Goal: Task Accomplishment & Management: Complete application form

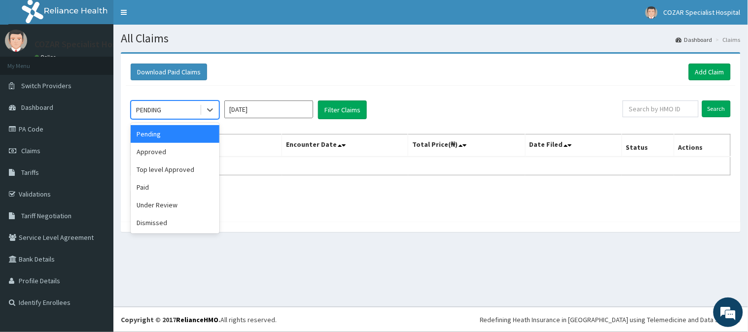
click at [179, 111] on div "PENDING" at bounding box center [165, 110] width 69 height 16
click at [167, 194] on div "Paid" at bounding box center [175, 188] width 89 height 18
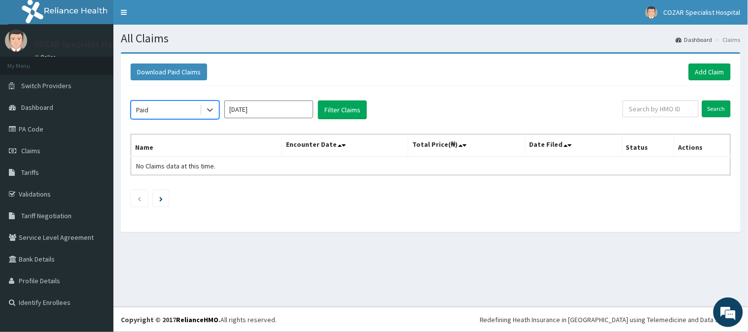
click at [293, 105] on input "[DATE]" at bounding box center [268, 110] width 89 height 18
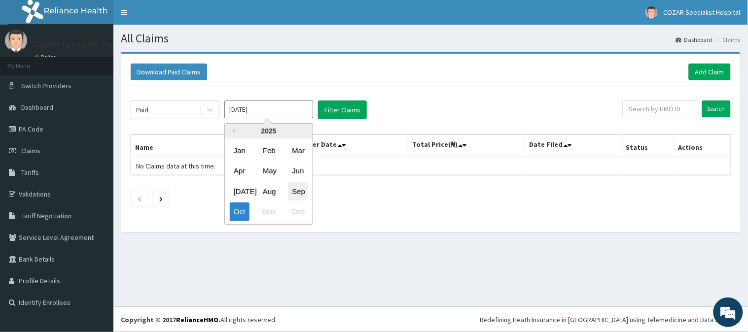
click at [291, 184] on div "Sep" at bounding box center [298, 191] width 20 height 18
type input "Sep 2025"
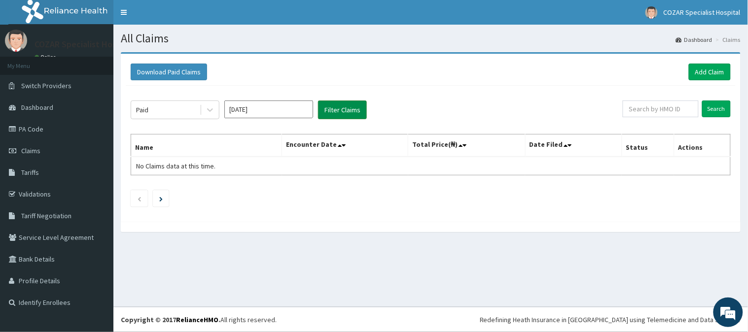
click at [360, 108] on button "Filter Claims" at bounding box center [342, 110] width 49 height 19
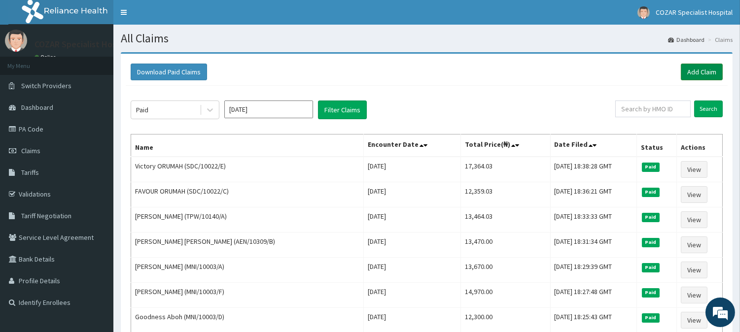
click at [704, 73] on link "Add Claim" at bounding box center [702, 72] width 42 height 17
click at [706, 71] on link "Add Claim" at bounding box center [702, 72] width 42 height 17
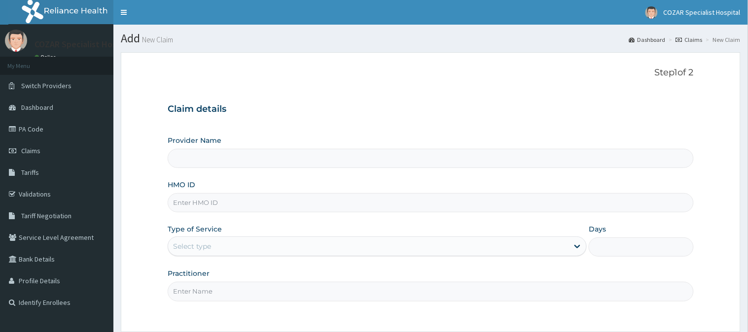
type input "Cozar Specialist Hospital"
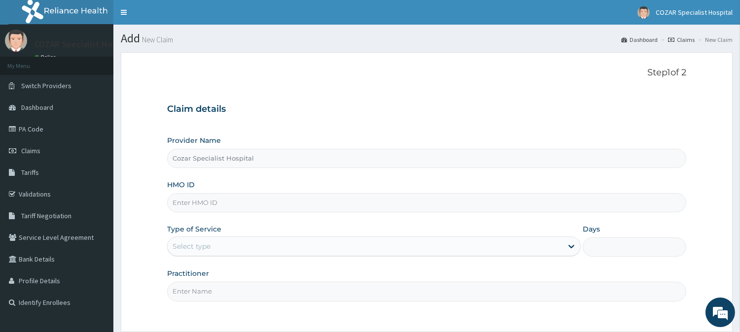
click at [231, 211] on input "HMO ID" at bounding box center [426, 202] width 519 height 19
paste input "EAB/10003/A"
type input "EAB/10003/A"
click at [489, 246] on div "Select type" at bounding box center [365, 247] width 395 height 16
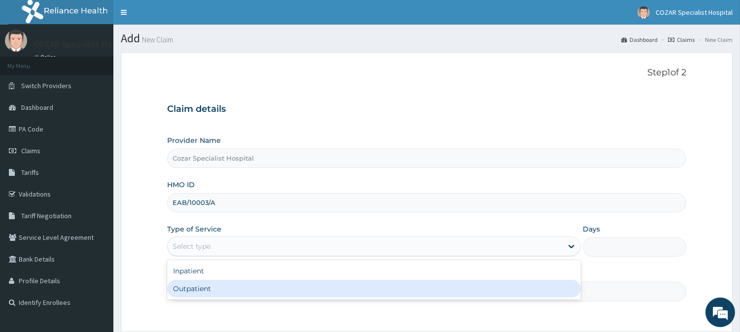
click at [459, 289] on div "Outpatient" at bounding box center [374, 289] width 414 height 18
type input "1"
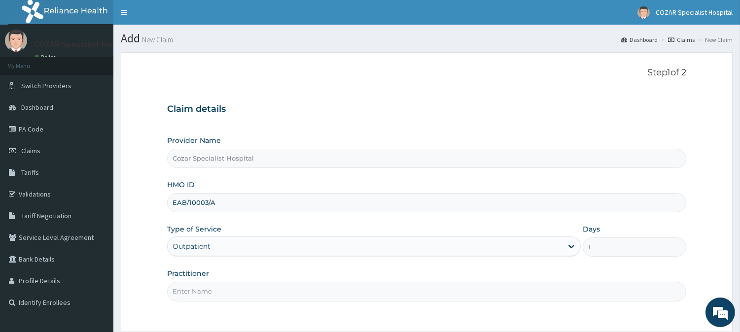
scroll to position [88, 0]
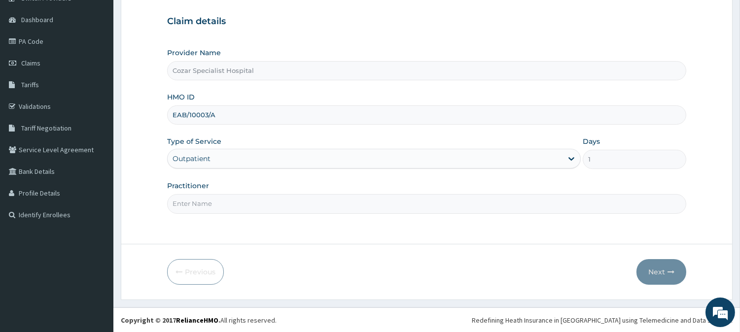
click at [238, 199] on input "Practitioner" at bounding box center [426, 203] width 519 height 19
type input "[PERSON_NAME][MEDICAL_DATA]"
click at [668, 270] on icon "button" at bounding box center [671, 272] width 7 height 7
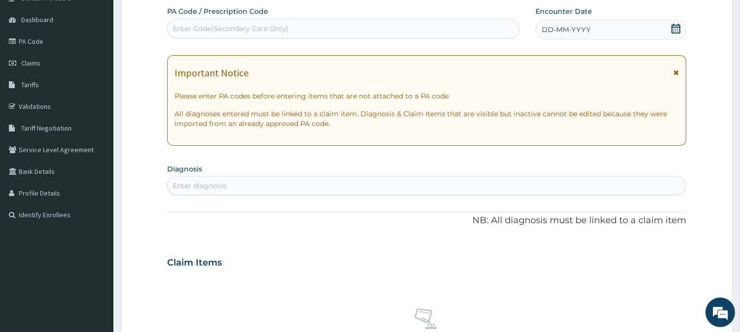
scroll to position [0, 0]
click at [680, 27] on icon at bounding box center [676, 29] width 9 height 10
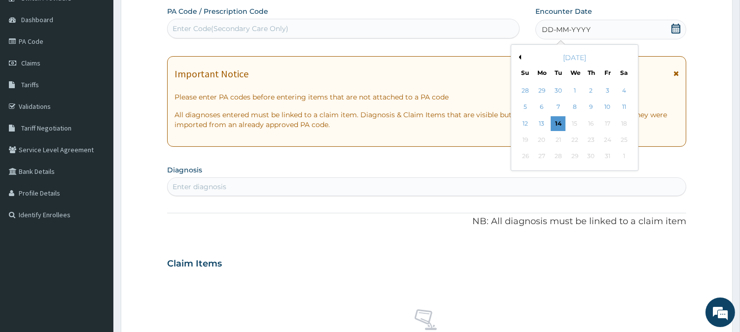
click at [520, 56] on button "Previous Month" at bounding box center [518, 57] width 5 height 5
click at [540, 140] on div "22" at bounding box center [542, 140] width 15 height 15
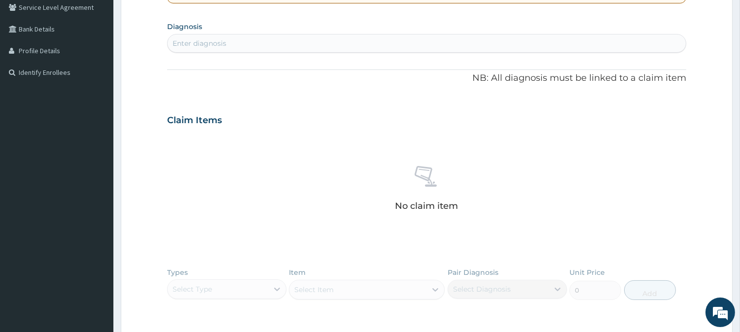
scroll to position [232, 0]
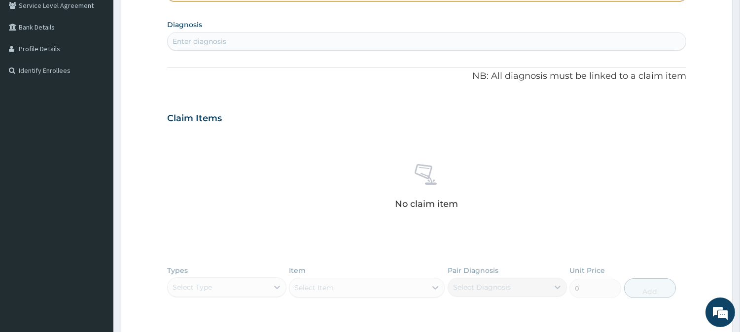
click at [406, 43] on div "Enter diagnosis" at bounding box center [427, 42] width 518 height 16
type input "malaria"
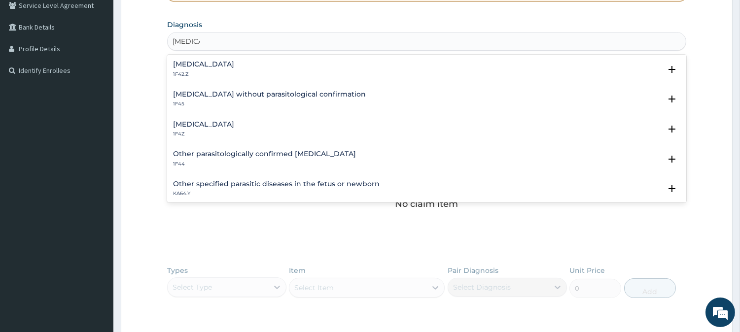
click at [378, 130] on div "Malaria, unspecified 1F4Z" at bounding box center [426, 129] width 507 height 17
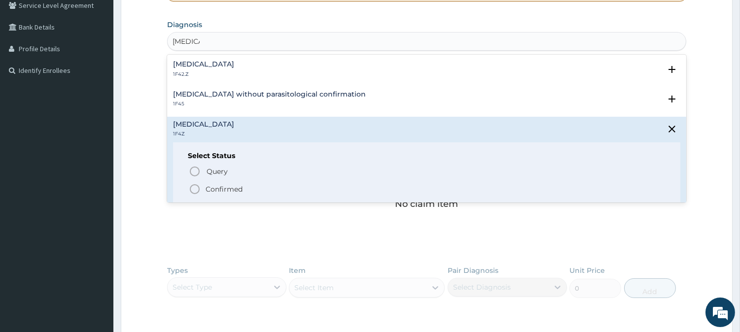
click at [206, 186] on p "Confirmed" at bounding box center [224, 189] width 37 height 10
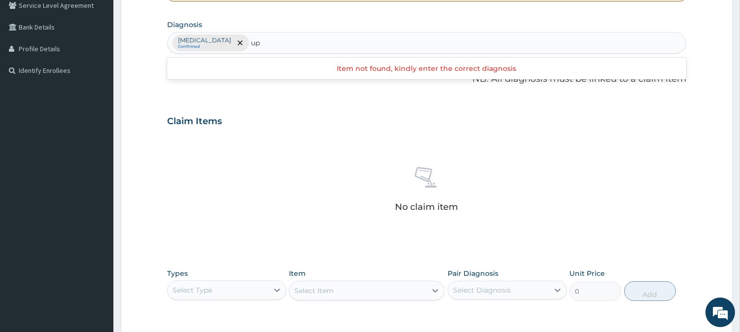
type input "u"
type input "a"
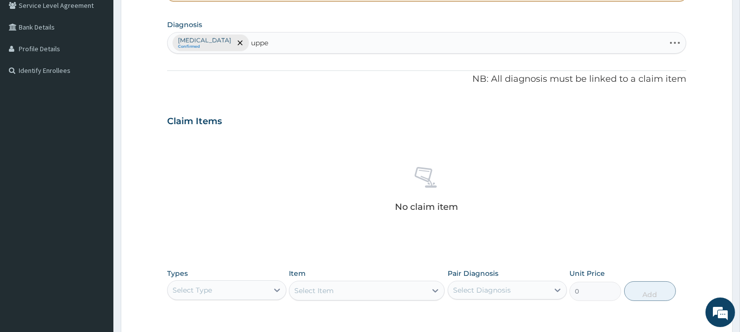
type input "upper"
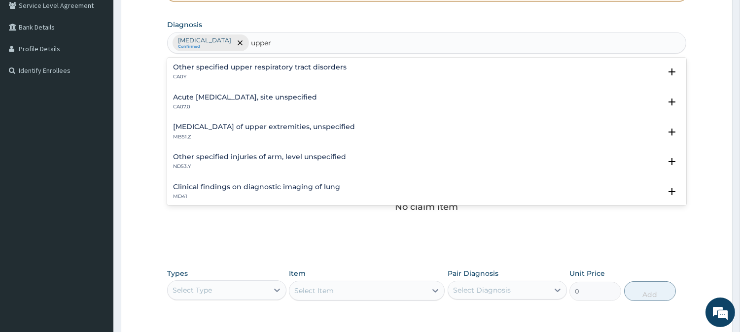
click at [407, 98] on div "Acute upper respiratory infection, site unspecified CA07.0" at bounding box center [426, 102] width 507 height 17
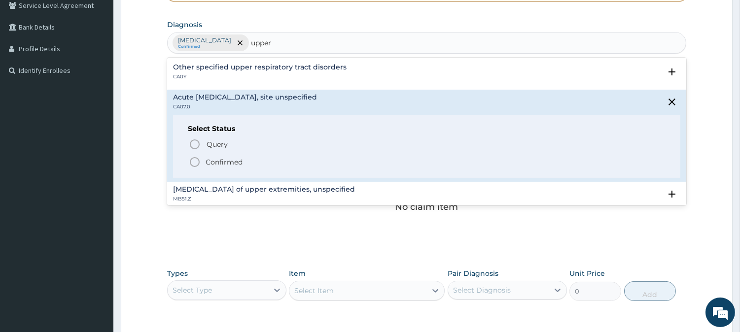
click at [219, 164] on p "Confirmed" at bounding box center [224, 162] width 37 height 10
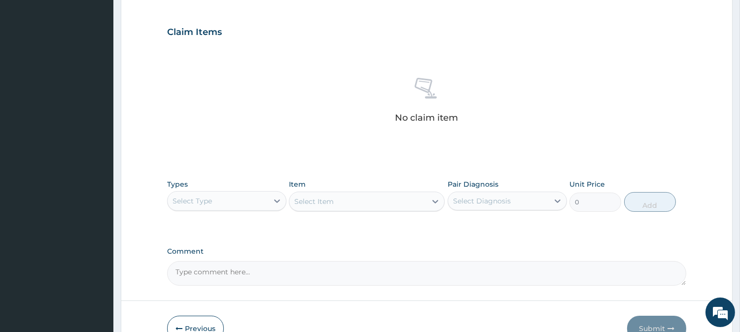
scroll to position [378, 0]
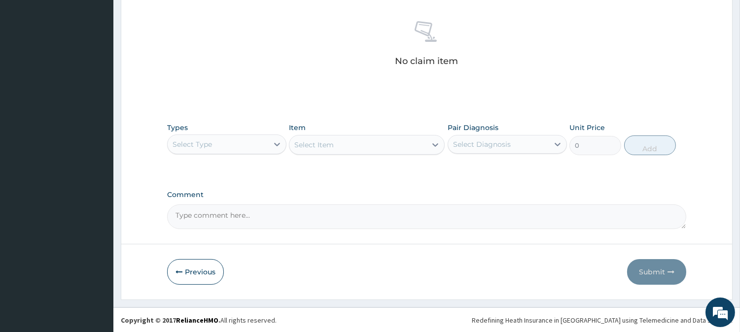
click at [198, 141] on div "Select Type" at bounding box center [192, 145] width 39 height 10
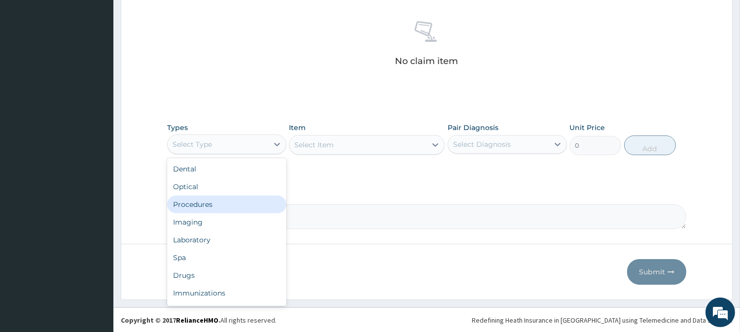
scroll to position [33, 0]
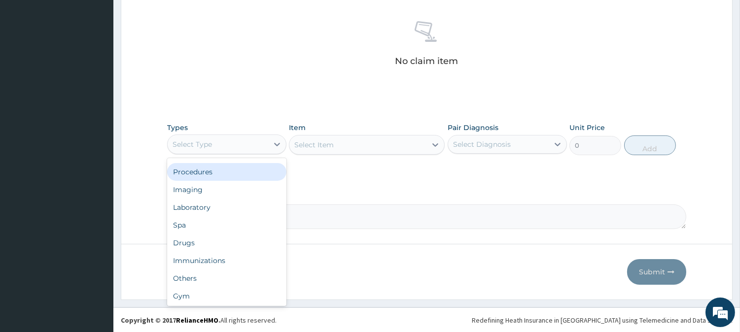
click at [254, 177] on div "Procedures" at bounding box center [226, 172] width 119 height 18
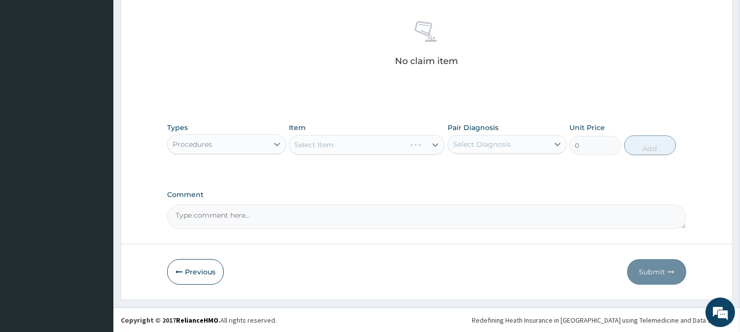
click at [375, 144] on div "Select Item" at bounding box center [367, 145] width 156 height 20
click at [376, 144] on div "Select Item" at bounding box center [367, 145] width 156 height 20
click at [394, 146] on div "Select Item" at bounding box center [367, 145] width 156 height 20
click at [418, 141] on div "Select Item" at bounding box center [367, 145] width 156 height 20
click at [421, 147] on div "Select Item" at bounding box center [367, 145] width 156 height 20
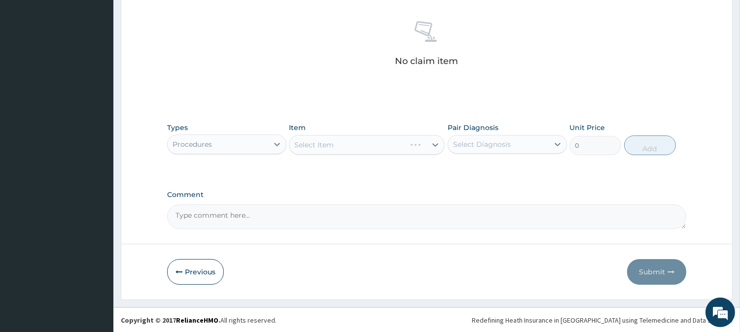
click at [428, 146] on div "Select Item" at bounding box center [367, 145] width 156 height 20
click at [417, 140] on div "Select Item" at bounding box center [367, 145] width 156 height 20
click at [417, 140] on div "Select Item" at bounding box center [357, 145] width 137 height 16
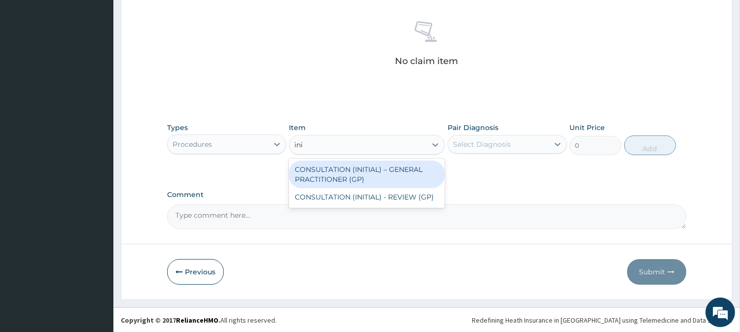
type input "init"
click at [414, 173] on div "CONSULTATION (INITIAL) – GENERAL PRACTITIONER (GP)" at bounding box center [367, 175] width 156 height 28
type input "3000"
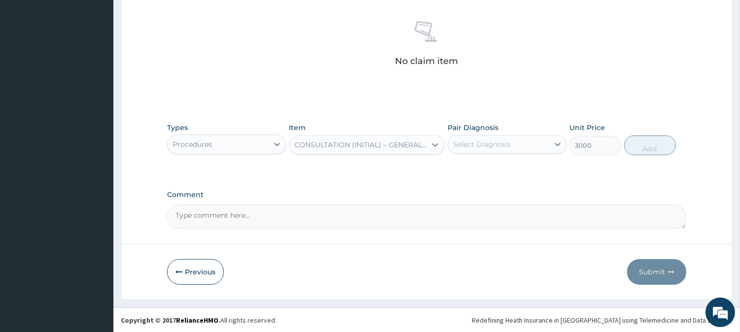
click at [503, 142] on div "Select Diagnosis" at bounding box center [482, 145] width 58 height 10
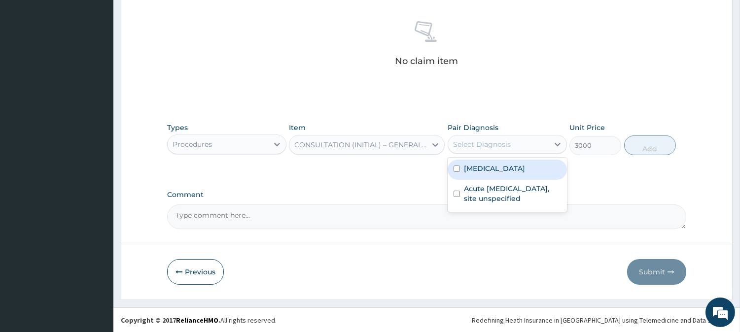
click at [505, 169] on label "Malaria, unspecified" at bounding box center [494, 169] width 61 height 10
checkbox input "true"
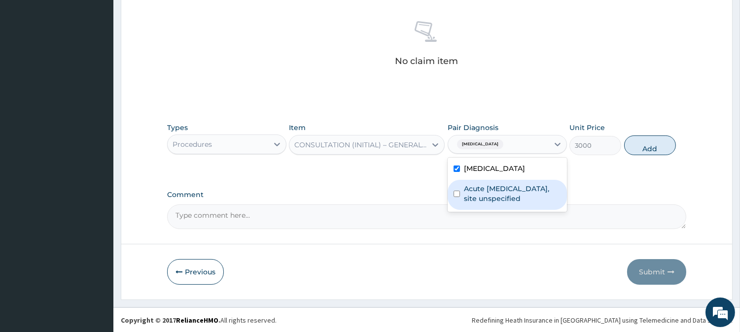
click at [509, 193] on label "Acute upper respiratory infection, site unspecified" at bounding box center [512, 194] width 97 height 20
checkbox input "true"
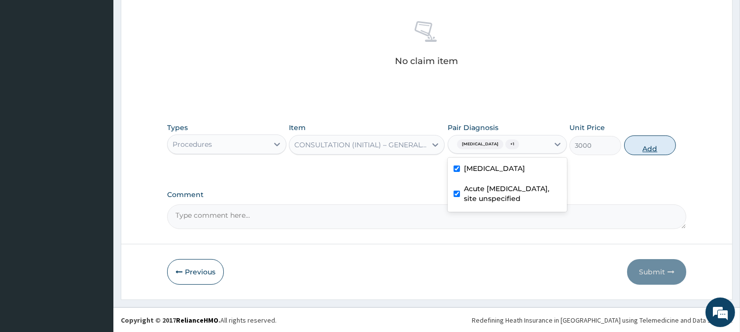
click at [653, 143] on button "Add" at bounding box center [650, 146] width 52 height 20
type input "0"
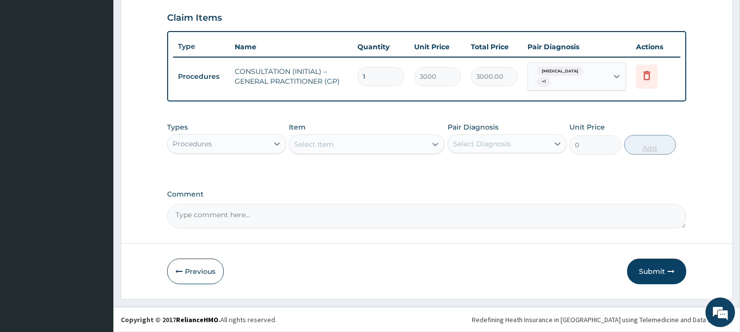
scroll to position [334, 0]
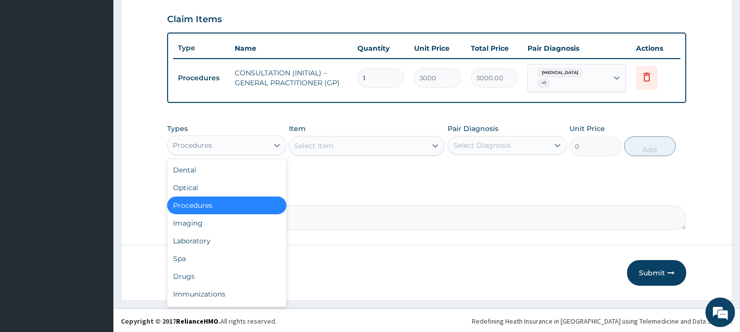
click at [251, 147] on div "Procedures" at bounding box center [218, 146] width 101 height 16
click at [252, 237] on div "Laboratory" at bounding box center [226, 241] width 119 height 18
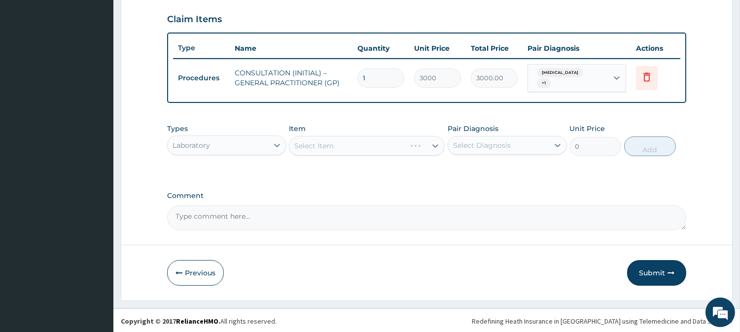
click at [422, 144] on div "Select Item" at bounding box center [367, 146] width 156 height 20
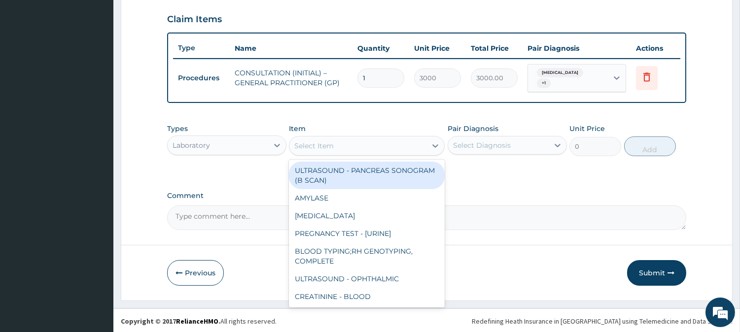
click at [422, 144] on div "Select Item" at bounding box center [357, 146] width 137 height 16
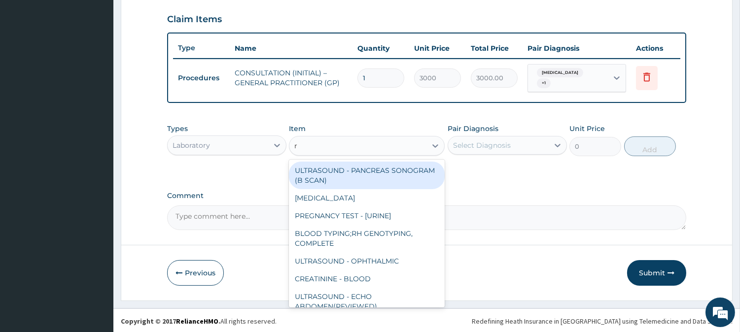
type input "rd"
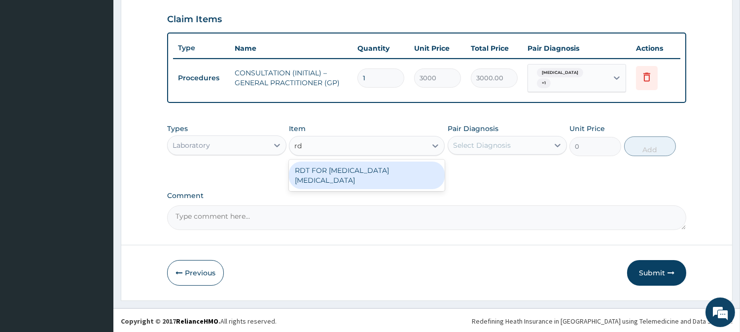
click at [429, 168] on div "RDT FOR MALARIA PARASITE" at bounding box center [367, 176] width 156 height 28
type input "1300"
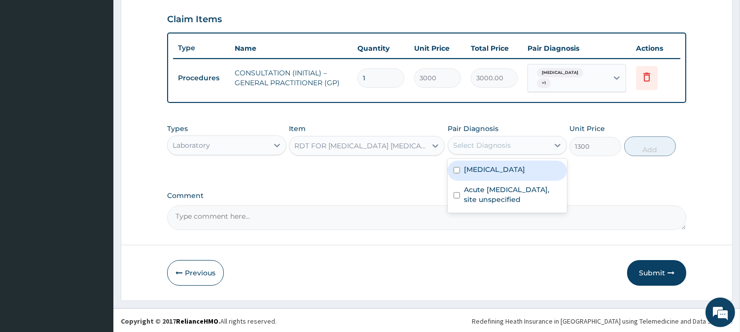
click at [500, 141] on div "Select Diagnosis" at bounding box center [482, 146] width 58 height 10
click at [506, 170] on label "Malaria, unspecified" at bounding box center [494, 170] width 61 height 10
checkbox input "true"
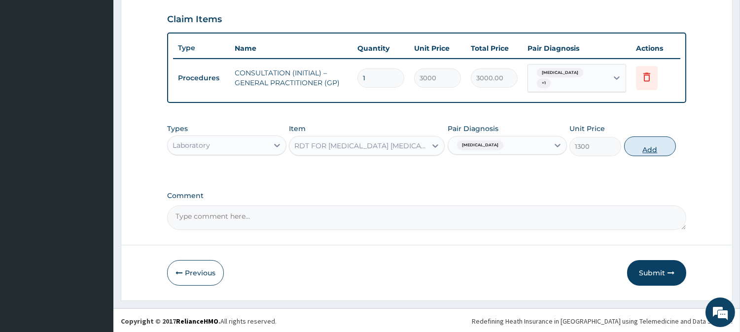
click at [656, 142] on button "Add" at bounding box center [650, 147] width 52 height 20
type input "0"
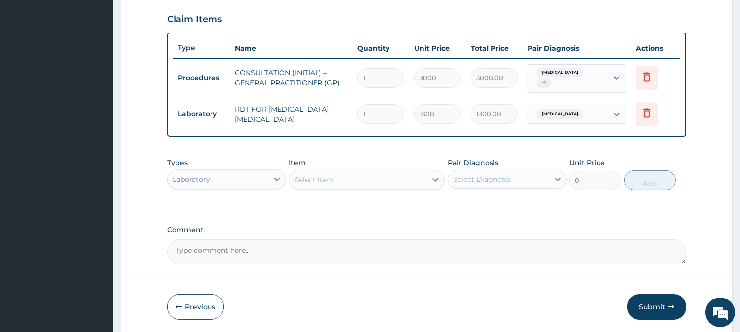
click at [255, 183] on div "Laboratory" at bounding box center [218, 180] width 101 height 16
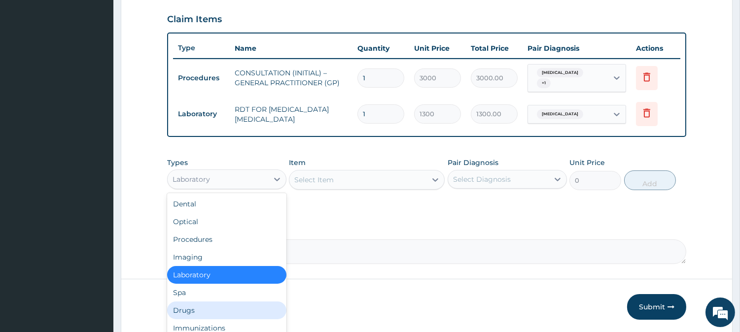
click at [234, 306] on div "Drugs" at bounding box center [226, 311] width 119 height 18
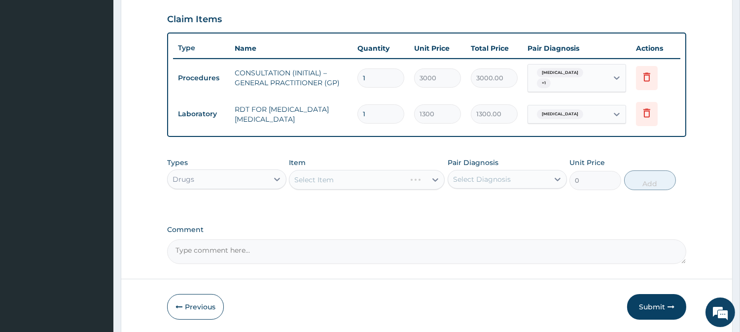
click at [401, 176] on div "Select Item" at bounding box center [367, 180] width 156 height 20
click at [401, 176] on div "Select Item" at bounding box center [357, 180] width 137 height 16
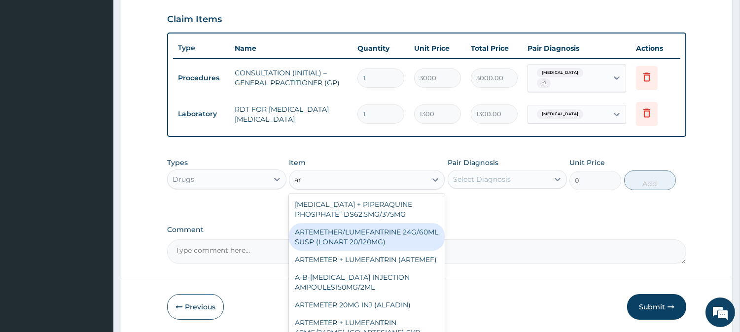
type input "a"
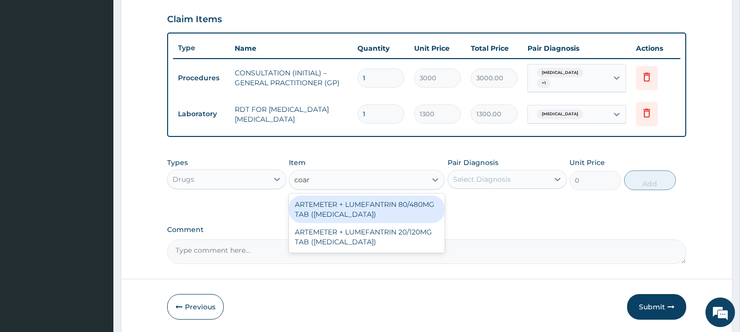
type input "coartem"
click at [396, 202] on div "ARTEMETER + LUMEFANTRIN 80/480MG TAB (COARTEM)" at bounding box center [367, 210] width 156 height 28
type input "500"
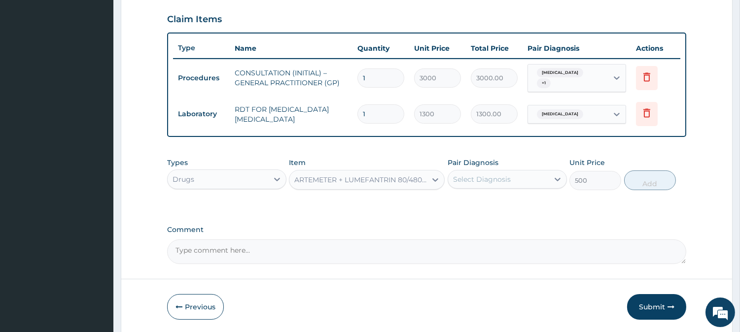
click at [493, 175] on div "Select Diagnosis" at bounding box center [482, 180] width 58 height 10
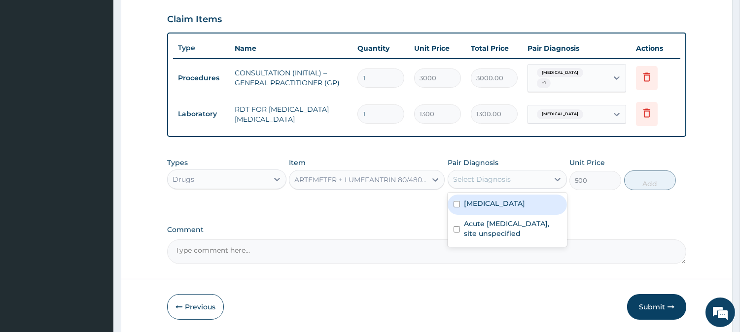
click at [513, 205] on label "Malaria, unspecified" at bounding box center [494, 204] width 61 height 10
checkbox input "true"
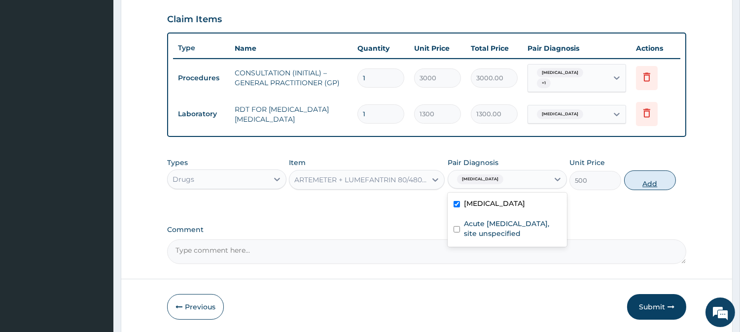
click at [670, 173] on button "Add" at bounding box center [650, 181] width 52 height 20
type input "0"
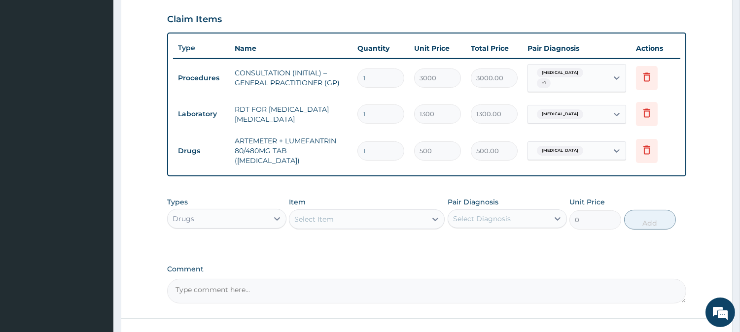
type input "0.00"
type input "6"
type input "3000.00"
type input "6"
click at [333, 217] on div "Select Item" at bounding box center [313, 220] width 39 height 10
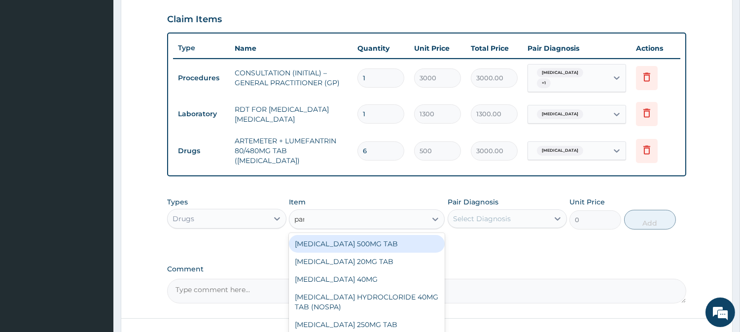
type input "paracet"
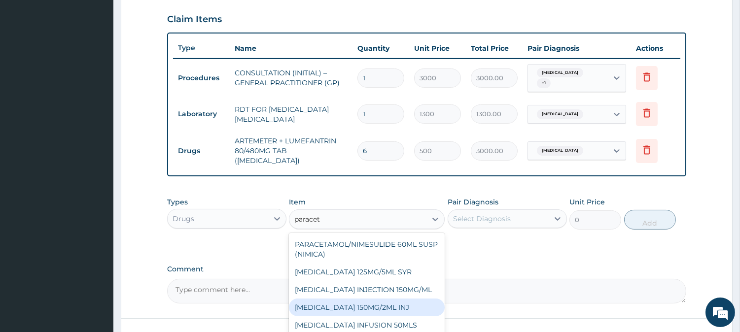
scroll to position [403, 0]
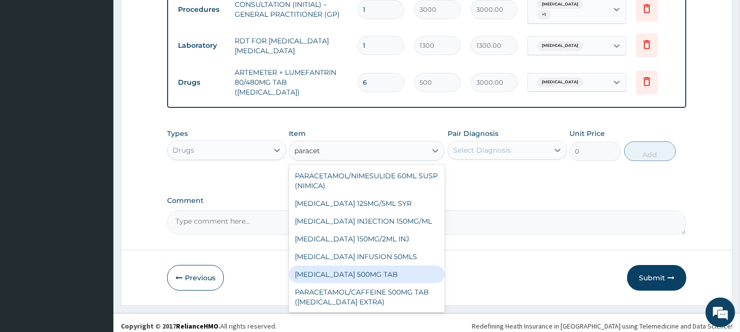
click at [423, 271] on div "PARACETAMOL 500MG TAB" at bounding box center [367, 275] width 156 height 18
type input "65"
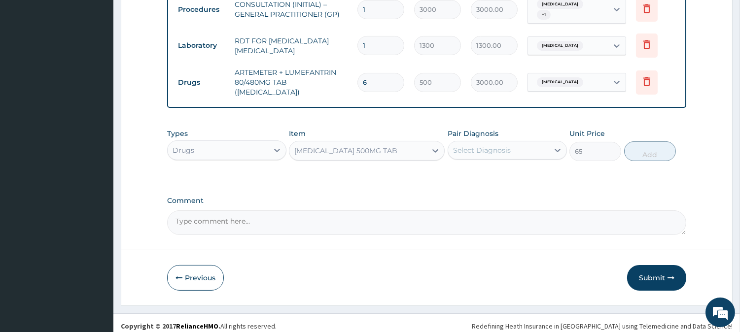
click at [502, 145] on div "Select Diagnosis" at bounding box center [482, 150] width 58 height 10
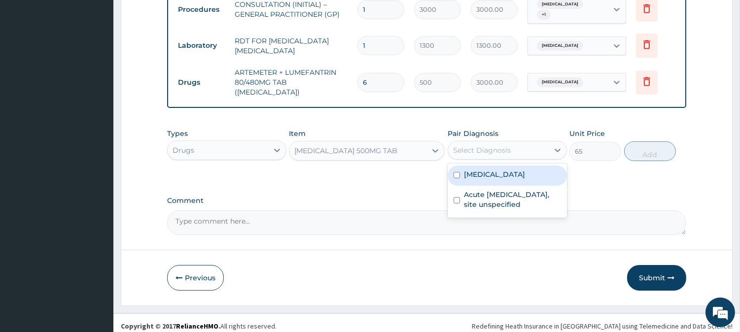
click at [505, 176] on div "Malaria, unspecified" at bounding box center [507, 176] width 119 height 20
checkbox input "true"
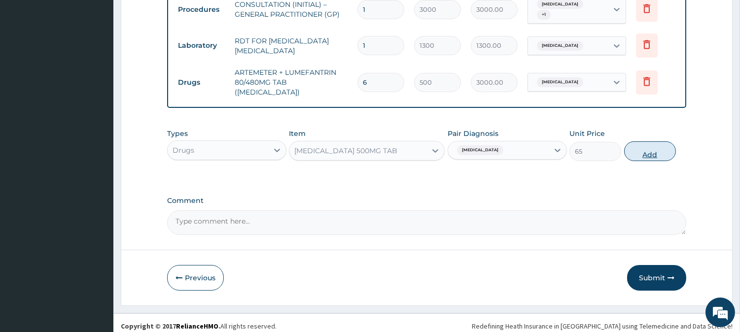
click at [664, 144] on button "Add" at bounding box center [650, 152] width 52 height 20
type input "0"
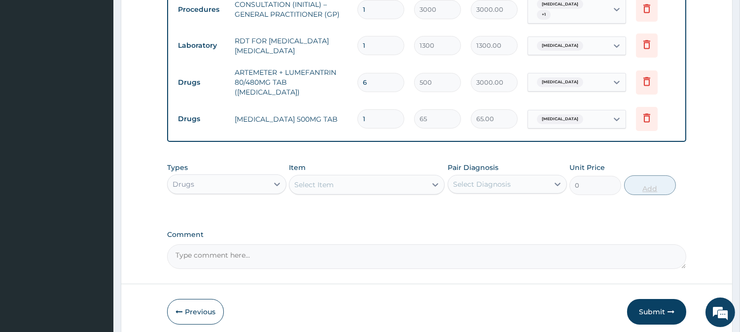
type input "18"
type input "1170.00"
type input "18"
click at [413, 177] on div "Select Item" at bounding box center [357, 185] width 137 height 16
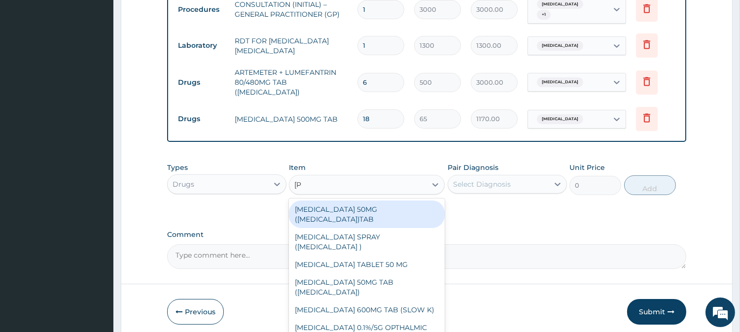
type input "lorat"
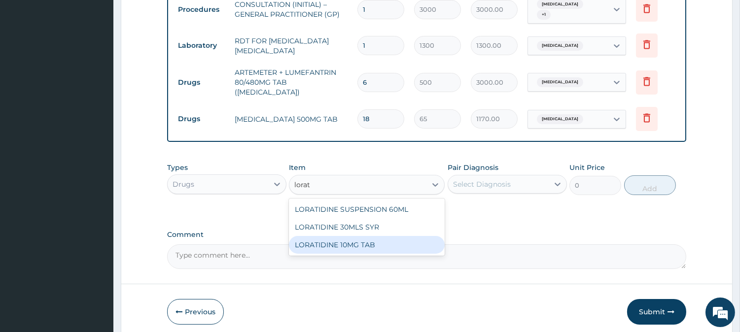
drag, startPoint x: 410, startPoint y: 208, endPoint x: 399, endPoint y: 246, distance: 39.4
click at [399, 246] on div "LORATIDINE SUSPENSION 60ML LORATIDINE 30MLS SYR LORATIDINE 10MG TAB" at bounding box center [367, 227] width 156 height 57
click at [399, 246] on div "LORATIDINE 10MG TAB" at bounding box center [367, 245] width 156 height 18
type input "110"
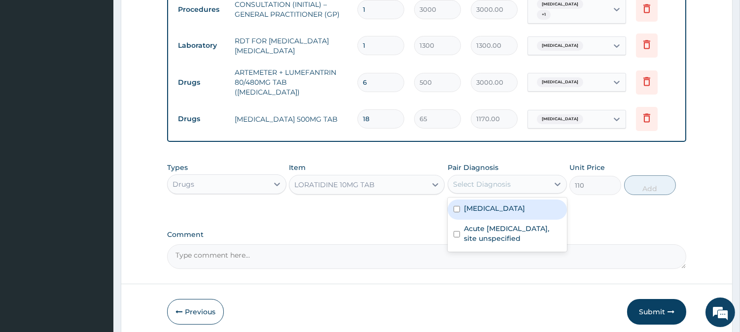
click at [511, 178] on div "Select Diagnosis" at bounding box center [498, 185] width 101 height 16
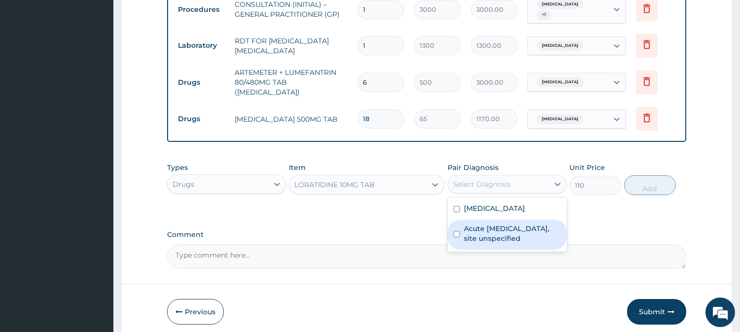
click at [509, 228] on label "Acute upper respiratory infection, site unspecified" at bounding box center [512, 234] width 97 height 20
checkbox input "true"
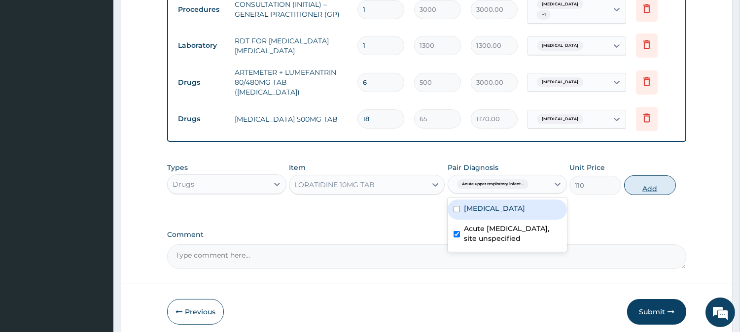
click at [647, 183] on button "Add" at bounding box center [650, 186] width 52 height 20
type input "0"
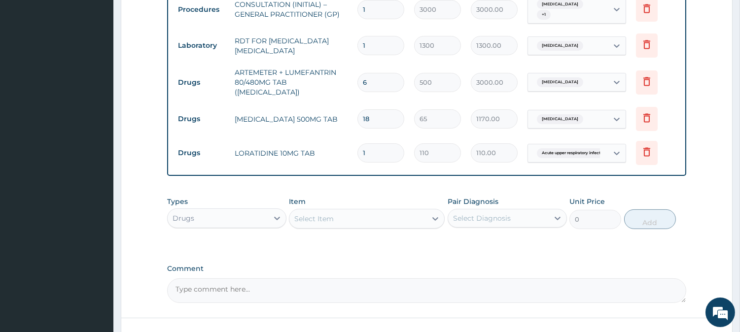
type input "10"
type input "1100.00"
type input "10"
click at [345, 214] on div "Select Item" at bounding box center [357, 219] width 137 height 16
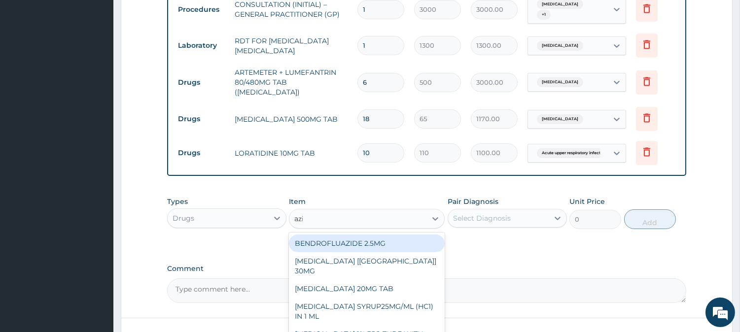
type input "azithr"
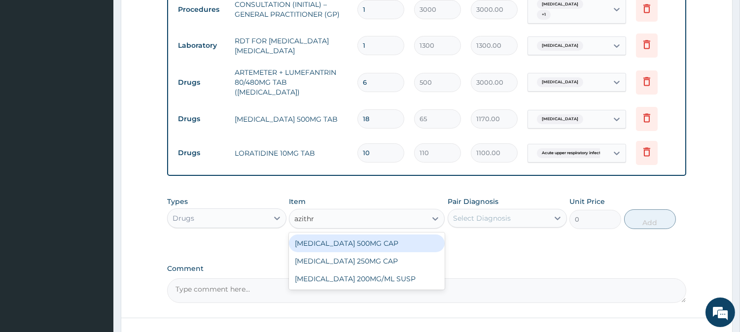
click at [432, 241] on div "AZITHROMYCIN 500MG CAP" at bounding box center [367, 244] width 156 height 18
type input "450"
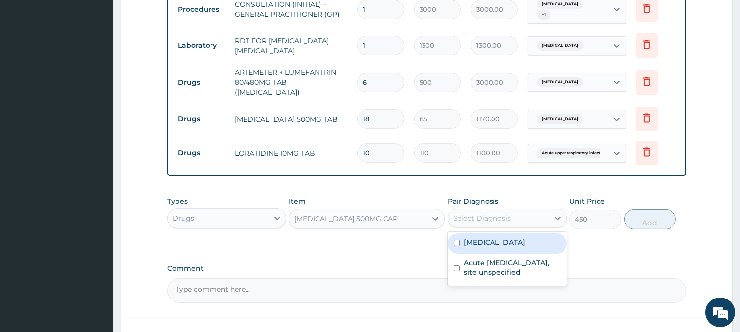
click at [501, 216] on div "Select Diagnosis" at bounding box center [482, 219] width 58 height 10
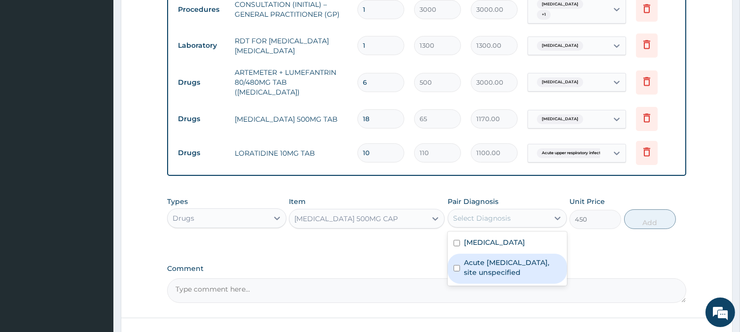
click at [509, 262] on label "Acute upper respiratory infection, site unspecified" at bounding box center [512, 268] width 97 height 20
checkbox input "true"
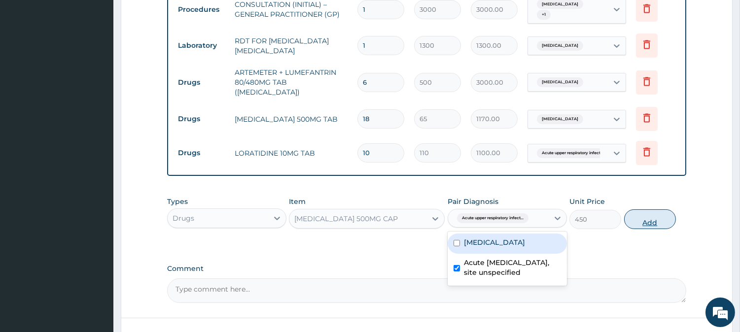
click at [657, 214] on button "Add" at bounding box center [650, 220] width 52 height 20
type input "0"
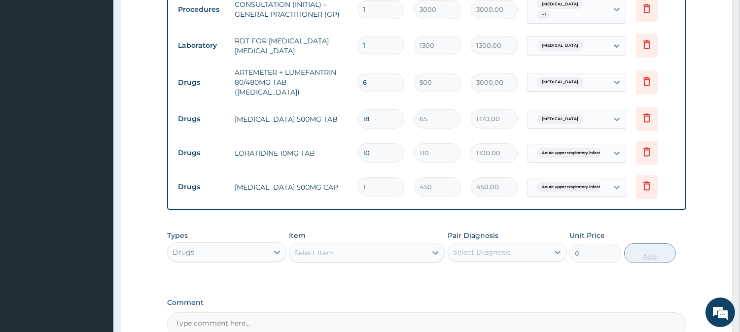
type input "0.00"
type input "6"
type input "2700.00"
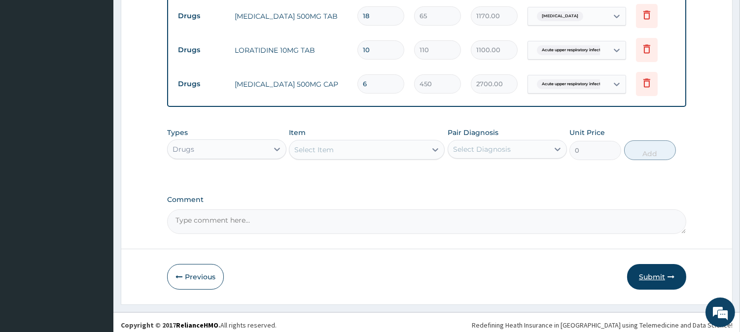
type input "6"
click at [663, 268] on button "Submit" at bounding box center [656, 277] width 59 height 26
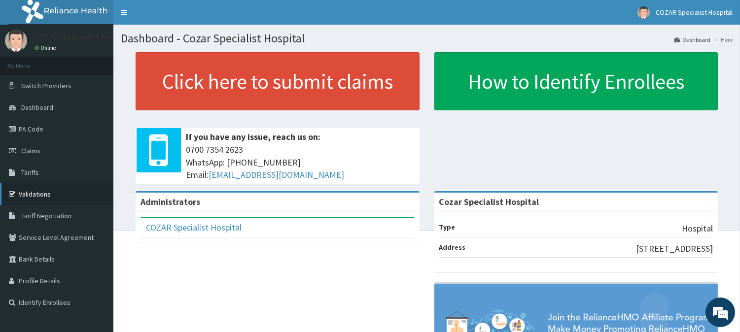
click at [70, 190] on link "Validations" at bounding box center [56, 194] width 113 height 22
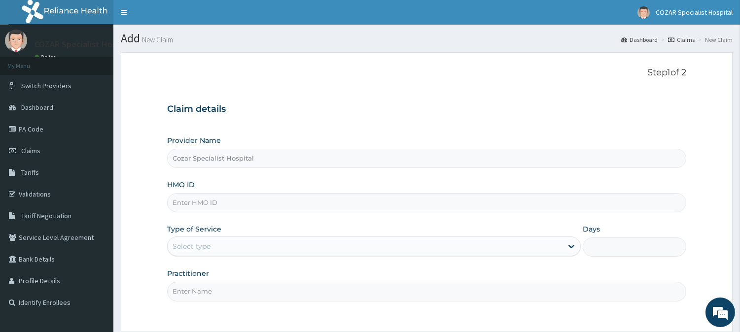
click at [290, 202] on input "HMO ID" at bounding box center [426, 202] width 519 height 19
paste input "GSV/10438/D"
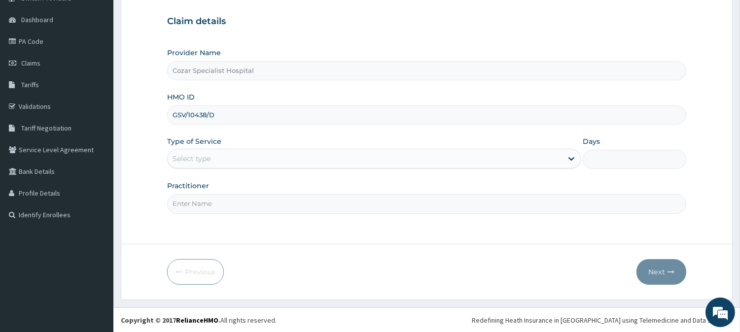
type input "GSV/10438/D"
click at [322, 159] on div "Select type" at bounding box center [365, 159] width 395 height 16
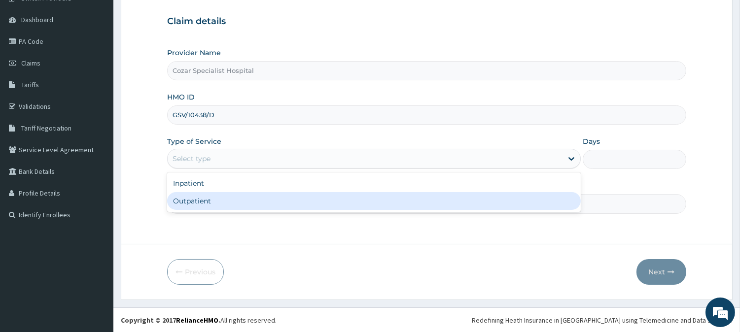
click at [320, 205] on div "Outpatient" at bounding box center [374, 201] width 414 height 18
type input "1"
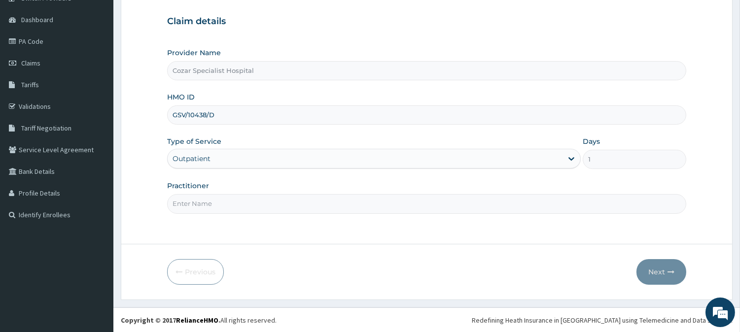
click at [255, 210] on input "Practitioner" at bounding box center [426, 203] width 519 height 19
type input "[PERSON_NAME][MEDICAL_DATA]"
click at [664, 275] on button "Next" at bounding box center [662, 272] width 50 height 26
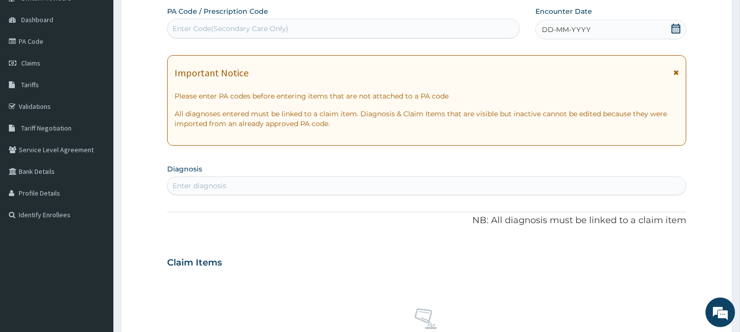
scroll to position [0, 0]
click at [674, 26] on icon at bounding box center [676, 29] width 9 height 10
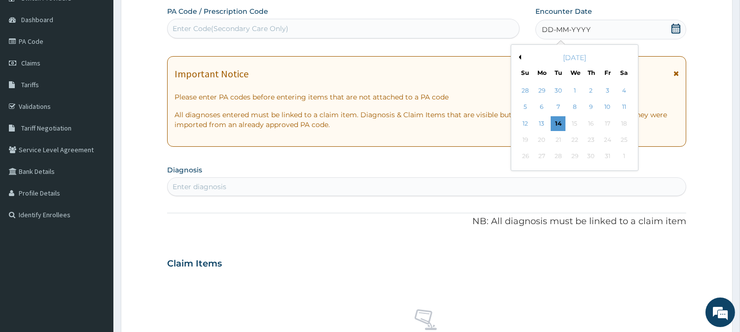
click at [520, 57] on button "Previous Month" at bounding box center [518, 57] width 5 height 5
click at [541, 137] on div "22" at bounding box center [542, 140] width 15 height 15
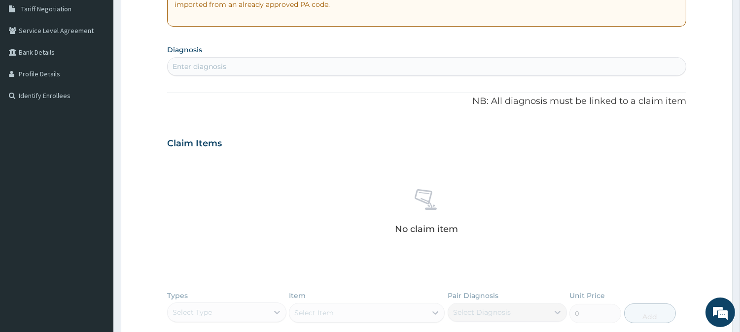
scroll to position [212, 0]
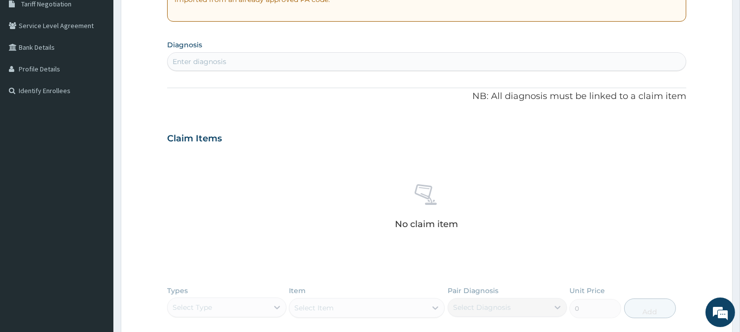
click at [396, 64] on div "Enter diagnosis" at bounding box center [427, 62] width 518 height 16
type input "malaria"
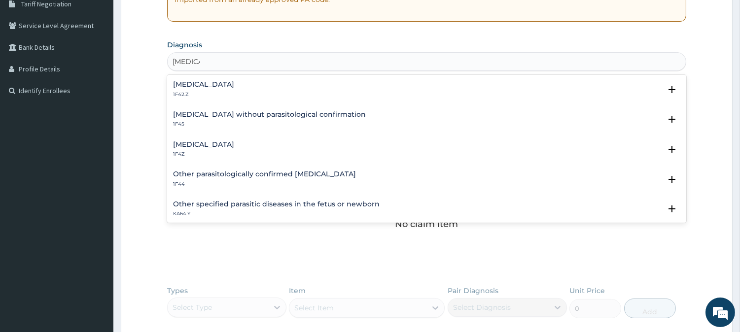
click at [318, 145] on div "Malaria, unspecified 1F4Z" at bounding box center [426, 149] width 507 height 17
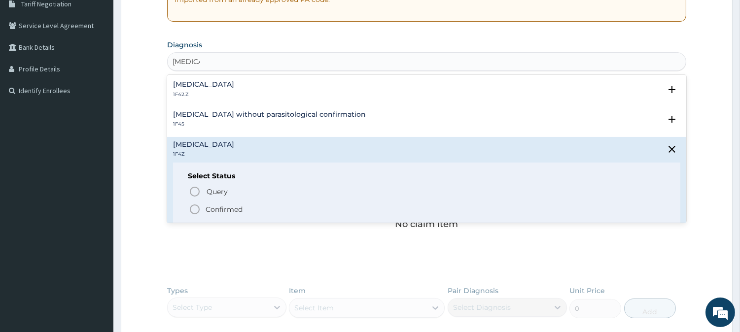
click at [239, 211] on p "Confirmed" at bounding box center [224, 210] width 37 height 10
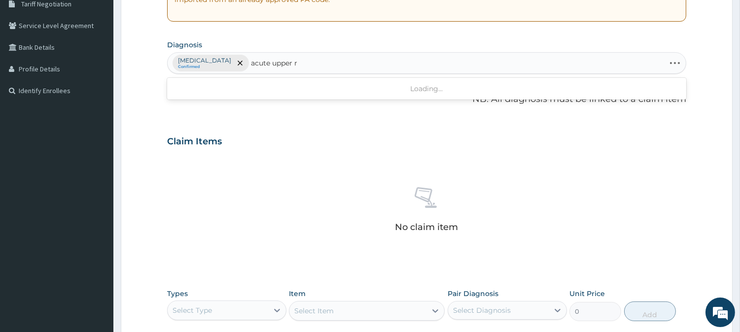
type input "acute upper"
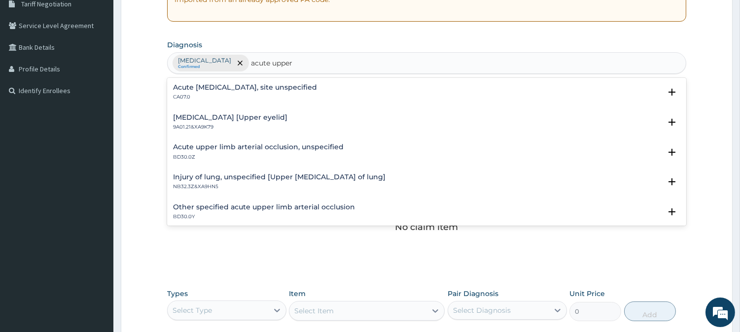
click at [313, 99] on p "CA07.0" at bounding box center [245, 97] width 144 height 7
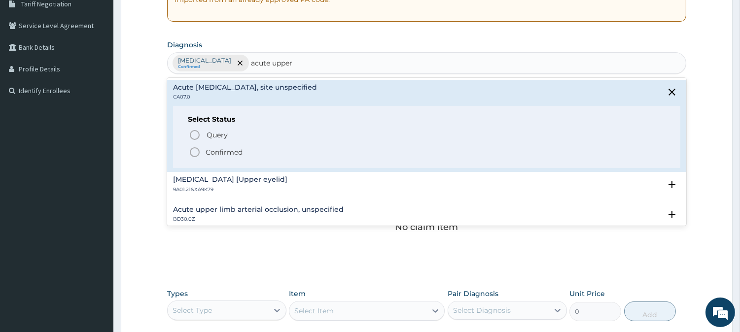
click at [239, 156] on p "Confirmed" at bounding box center [224, 152] width 37 height 10
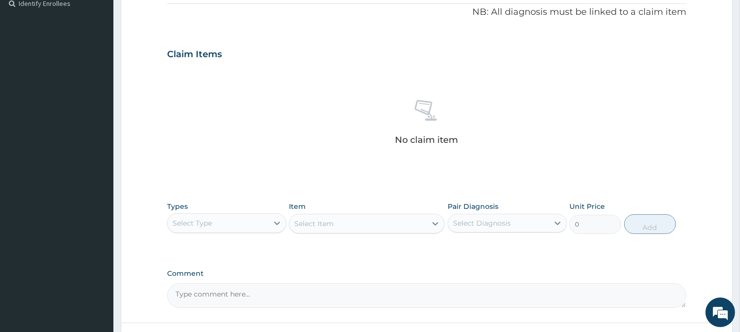
scroll to position [378, 0]
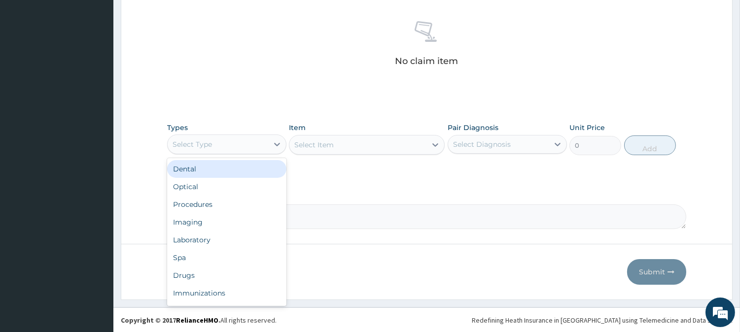
click at [249, 137] on div "Select Type" at bounding box center [218, 145] width 101 height 16
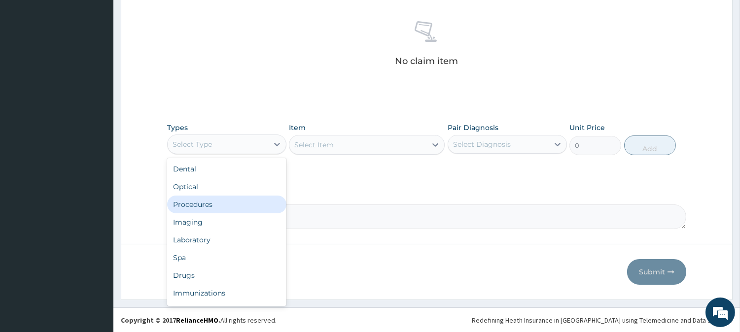
click at [239, 196] on div "Procedures" at bounding box center [226, 205] width 119 height 18
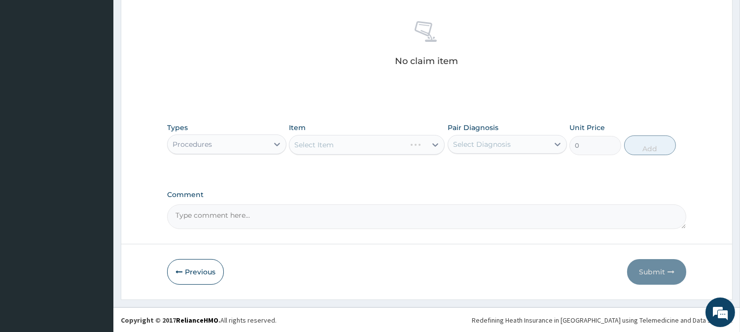
click at [396, 157] on div "Types Procedures Item Select Item Pair Diagnosis Select Diagnosis Unit Price 0 …" at bounding box center [426, 139] width 519 height 42
click at [436, 143] on div "Select Item" at bounding box center [367, 145] width 156 height 20
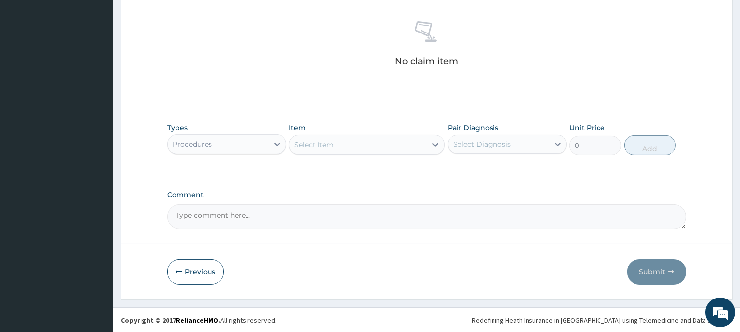
click at [436, 143] on icon at bounding box center [435, 145] width 10 height 10
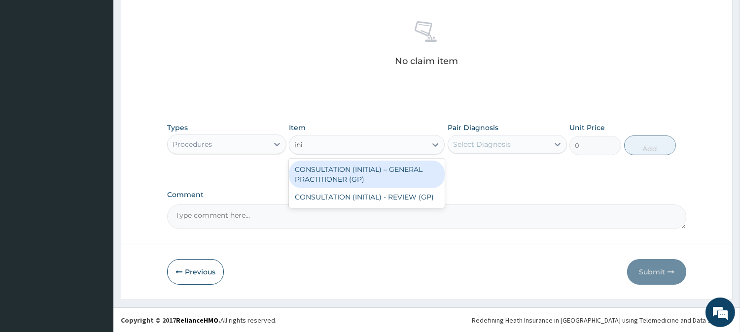
type input "init"
click at [411, 175] on div "CONSULTATION (INITIAL) – GENERAL PRACTITIONER (GP)" at bounding box center [367, 175] width 156 height 28
type input "3000"
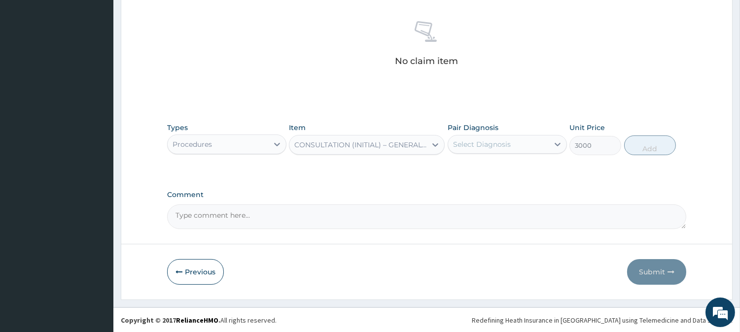
click at [510, 143] on div "Select Diagnosis" at bounding box center [498, 145] width 101 height 16
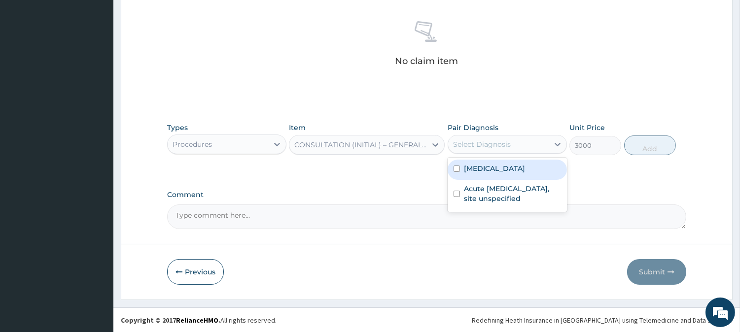
drag, startPoint x: 520, startPoint y: 169, endPoint x: 523, endPoint y: 185, distance: 16.0
click at [521, 171] on label "Malaria, unspecified" at bounding box center [494, 169] width 61 height 10
checkbox input "true"
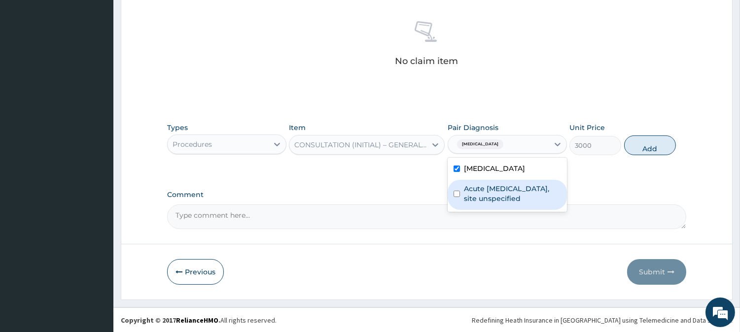
click at [523, 189] on label "Acute upper respiratory infection, site unspecified" at bounding box center [512, 194] width 97 height 20
checkbox input "true"
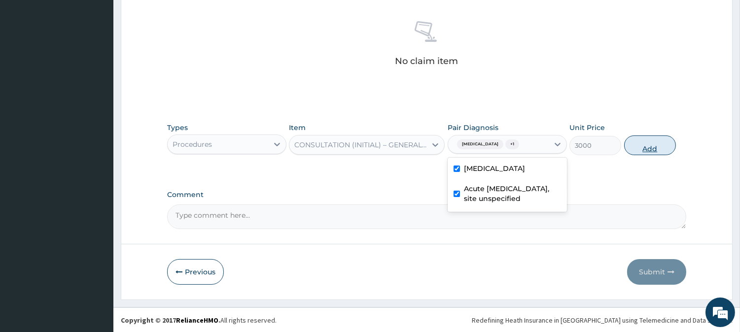
click at [648, 149] on button "Add" at bounding box center [650, 146] width 52 height 20
type input "0"
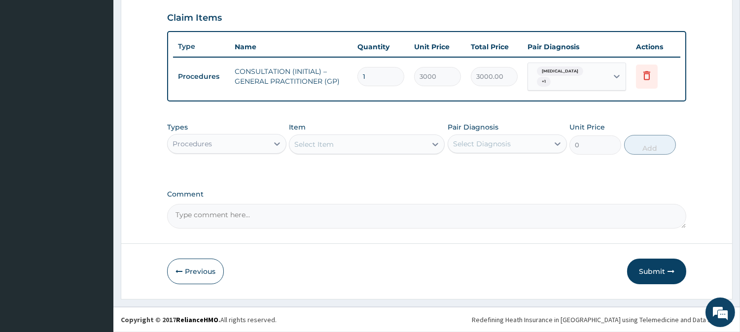
scroll to position [334, 0]
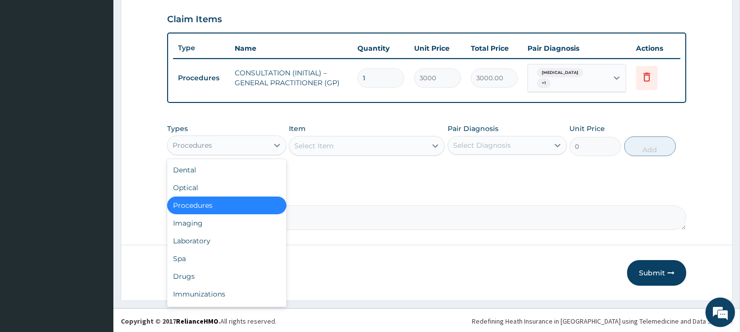
click at [253, 144] on div "Procedures" at bounding box center [218, 146] width 101 height 16
click at [240, 246] on div "Laboratory" at bounding box center [226, 241] width 119 height 18
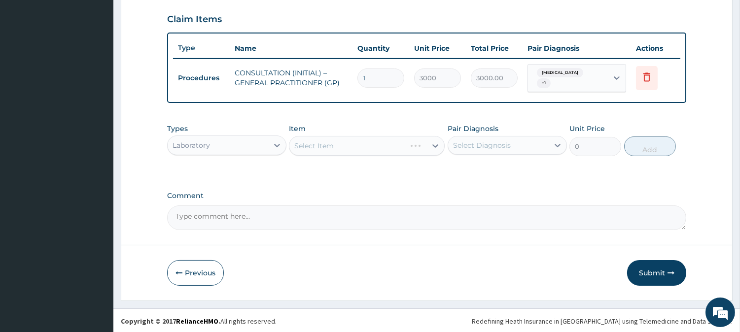
click at [423, 145] on div "Select Item" at bounding box center [367, 146] width 156 height 20
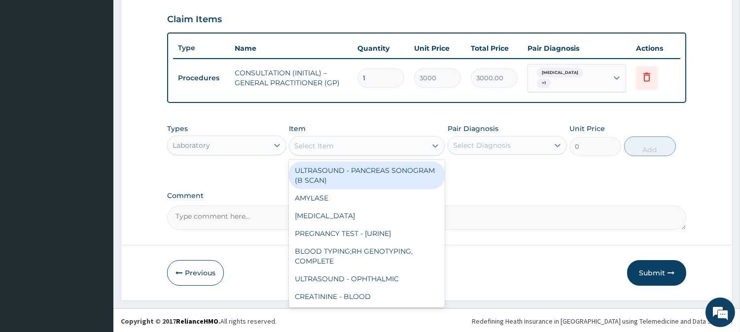
click at [423, 145] on div "Select Item" at bounding box center [357, 146] width 137 height 16
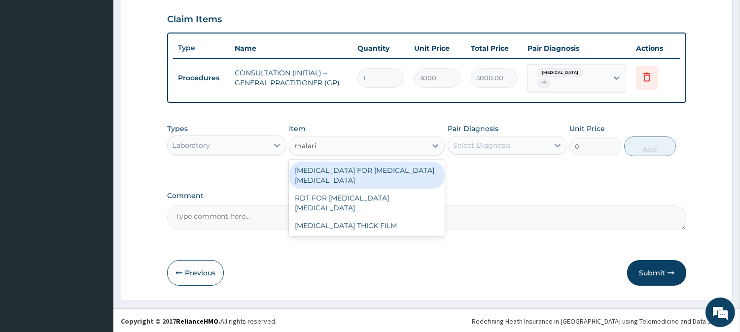
type input "malaria"
click at [431, 168] on div "BLOOD FILM FOR MALARIA PARASITE" at bounding box center [367, 176] width 156 height 28
type input "1300"
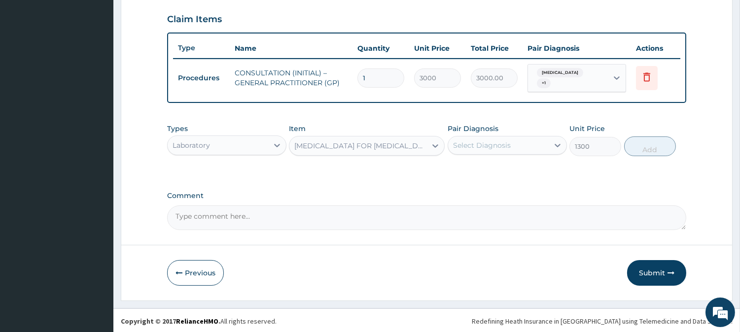
click at [492, 148] on div "Select Diagnosis" at bounding box center [482, 146] width 58 height 10
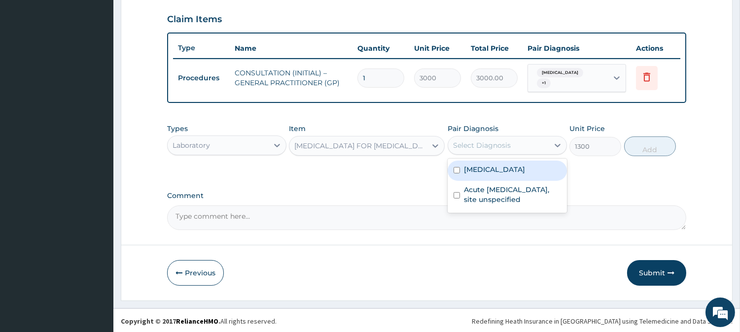
click at [503, 170] on label "Malaria, unspecified" at bounding box center [494, 170] width 61 height 10
checkbox input "true"
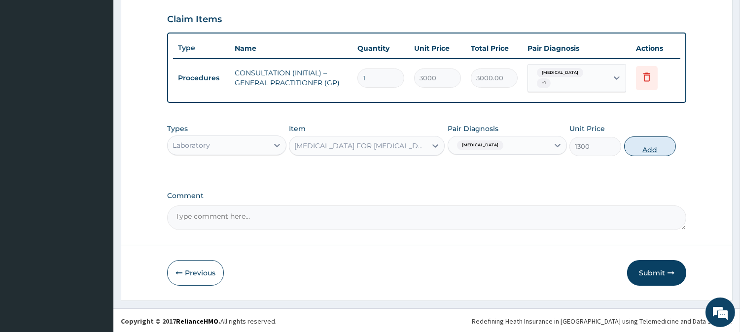
click at [662, 140] on button "Add" at bounding box center [650, 147] width 52 height 20
type input "0"
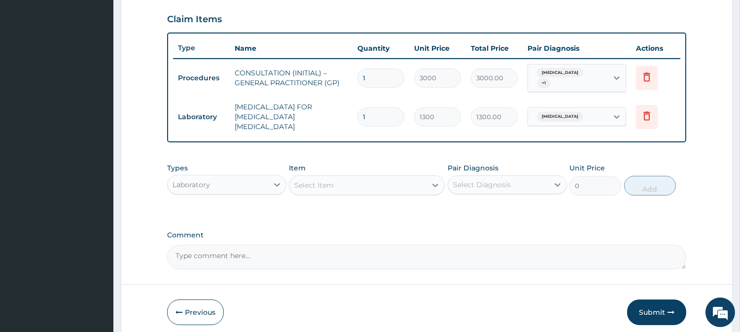
click at [268, 177] on div "Laboratory" at bounding box center [218, 185] width 101 height 16
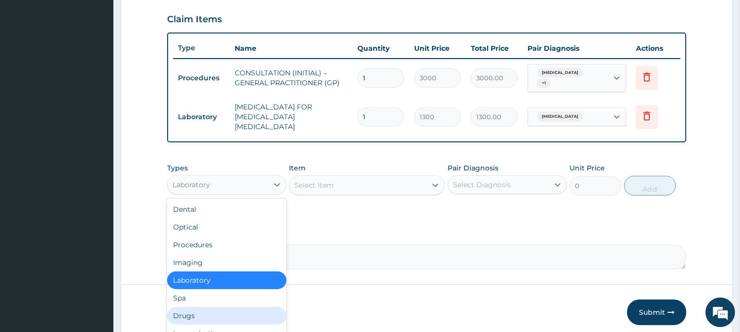
click at [244, 308] on div "Drugs" at bounding box center [226, 316] width 119 height 18
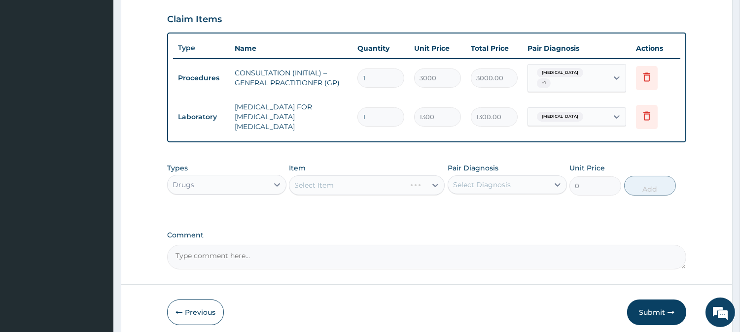
click at [421, 178] on div "Select Item" at bounding box center [367, 186] width 156 height 20
click at [421, 178] on div "Select Item" at bounding box center [357, 186] width 137 height 16
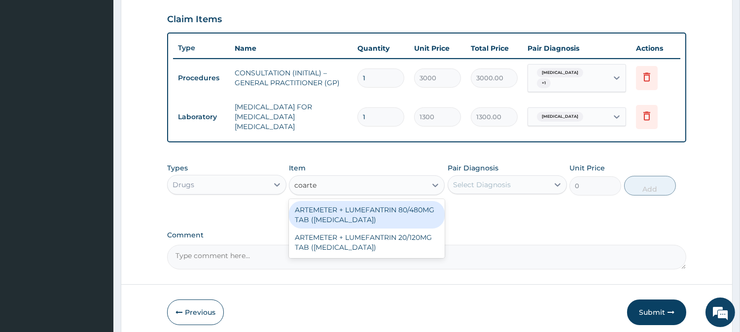
type input "coart"
click at [412, 205] on div "ARTEMETER + LUMEFANTRIN 80/480MG TAB (COARTEM)" at bounding box center [367, 215] width 156 height 28
type input "500"
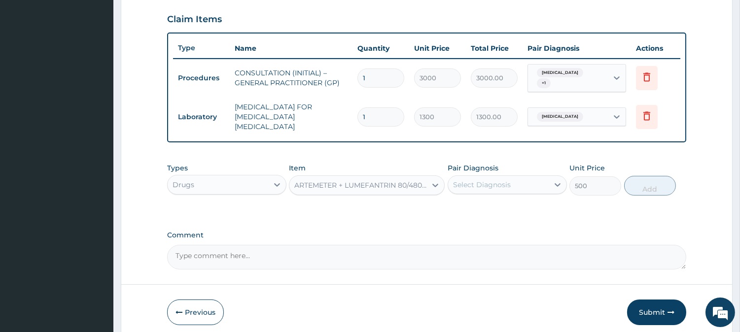
click at [487, 177] on div "Select Diagnosis" at bounding box center [498, 185] width 101 height 16
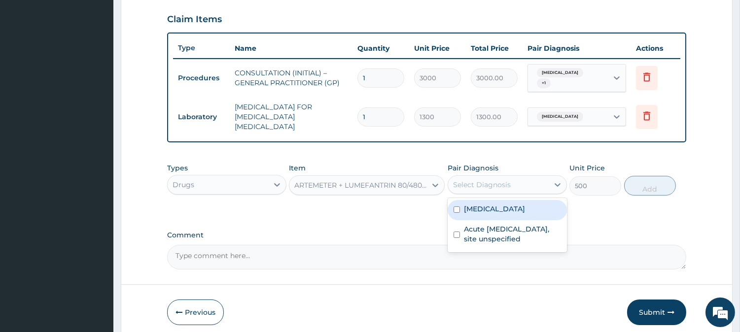
click at [484, 210] on div "Malaria, unspecified" at bounding box center [507, 210] width 119 height 20
checkbox input "true"
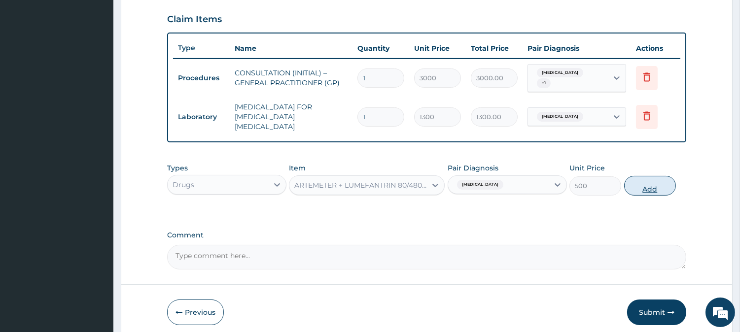
click at [634, 184] on button "Add" at bounding box center [650, 186] width 52 height 20
type input "0"
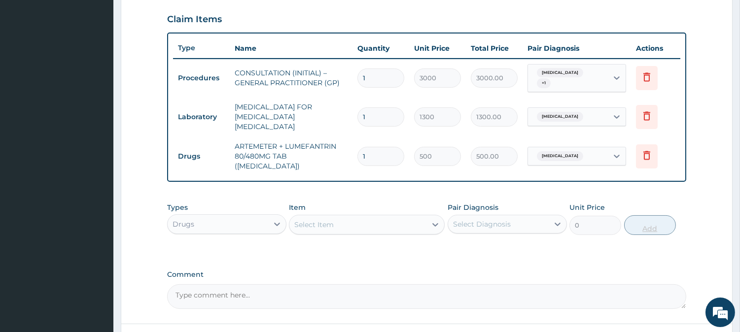
type input "0.00"
type input "6"
type input "3000.00"
type input "6"
click at [401, 217] on div "Select Item" at bounding box center [357, 225] width 137 height 16
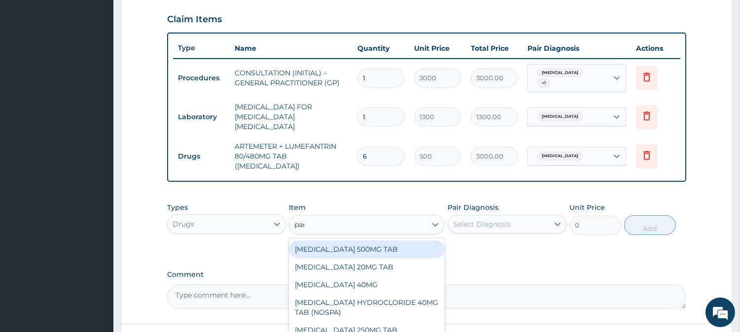
type input "paracet"
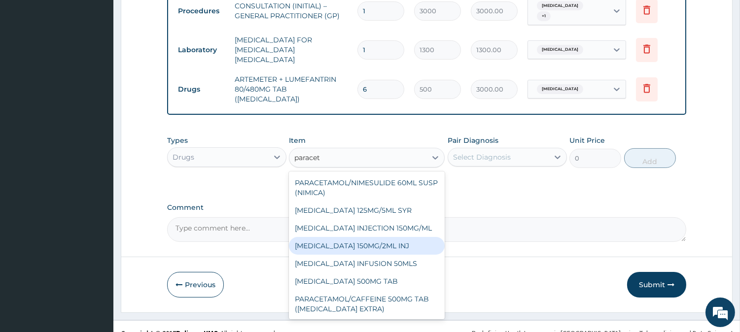
scroll to position [403, 0]
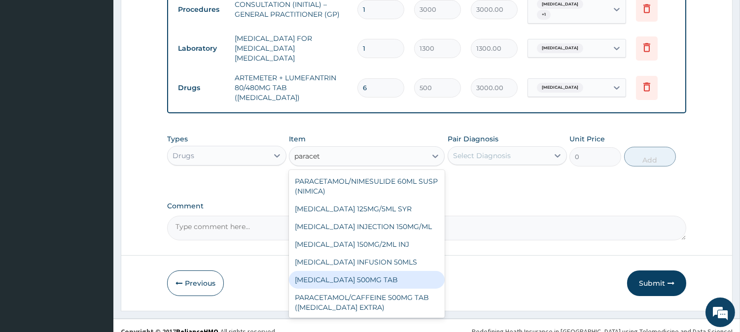
click at [410, 271] on div "PARACETAMOL 500MG TAB" at bounding box center [367, 280] width 156 height 18
type input "65"
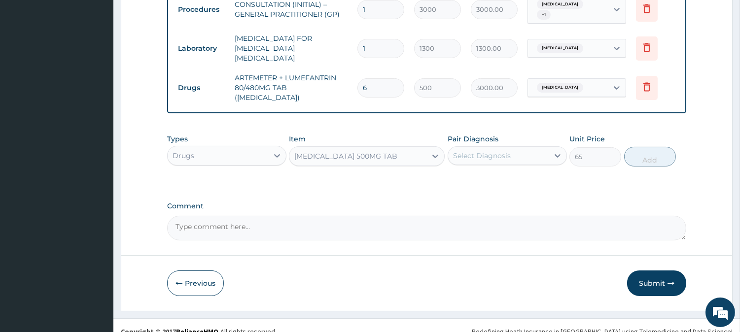
click at [516, 148] on div "Select Diagnosis" at bounding box center [498, 156] width 101 height 16
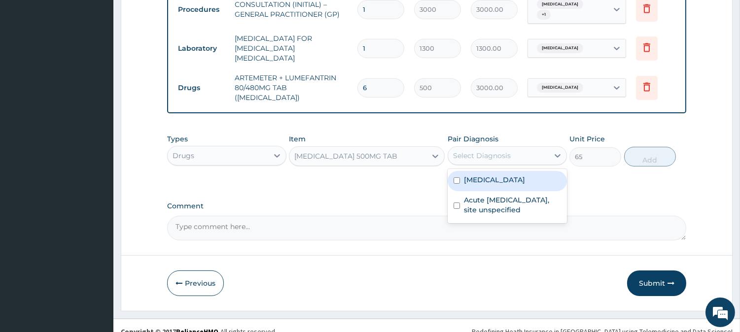
click at [511, 175] on label "Malaria, unspecified" at bounding box center [494, 180] width 61 height 10
checkbox input "true"
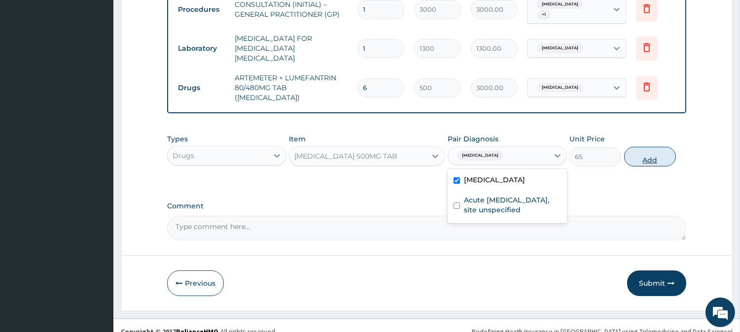
click at [645, 147] on button "Add" at bounding box center [650, 157] width 52 height 20
type input "0"
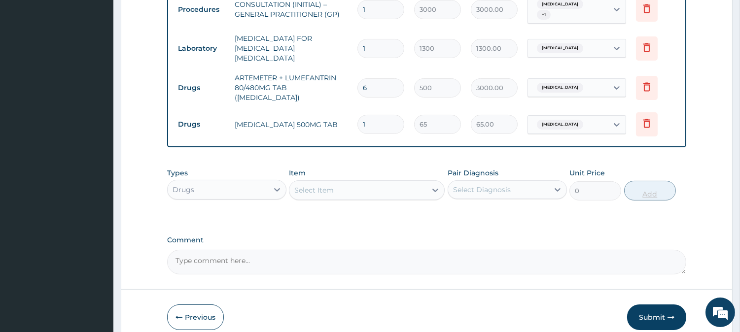
type input "18"
type input "1170.00"
type input "18"
click at [387, 185] on div "Select Item" at bounding box center [357, 190] width 137 height 16
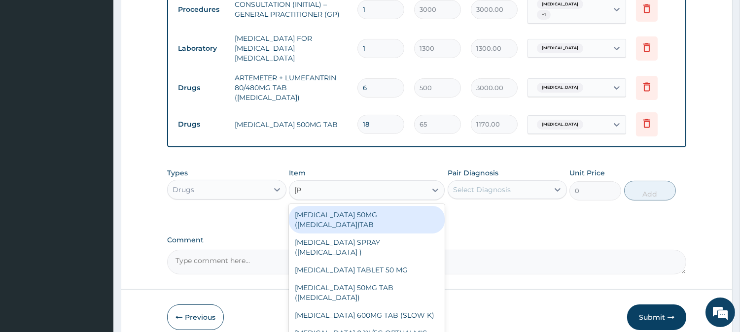
type input "lorat"
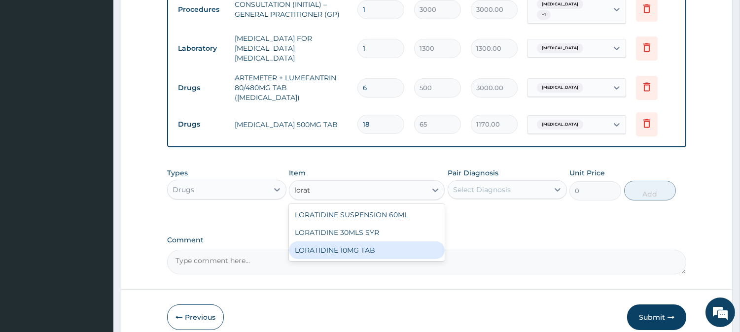
click at [403, 242] on div "LORATIDINE 10MG TAB" at bounding box center [367, 251] width 156 height 18
type input "110"
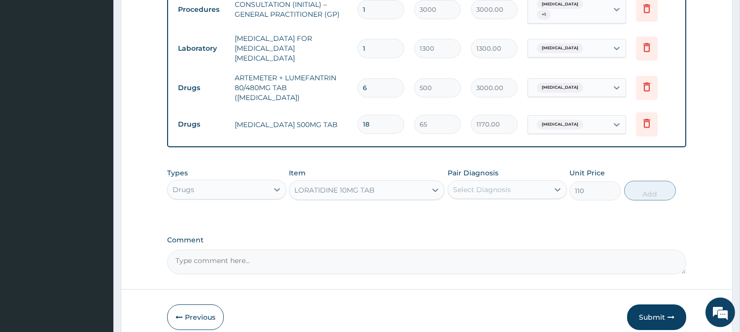
drag, startPoint x: 498, startPoint y: 187, endPoint x: 506, endPoint y: 181, distance: 10.2
click at [499, 186] on div "Select Diagnosis" at bounding box center [507, 189] width 119 height 19
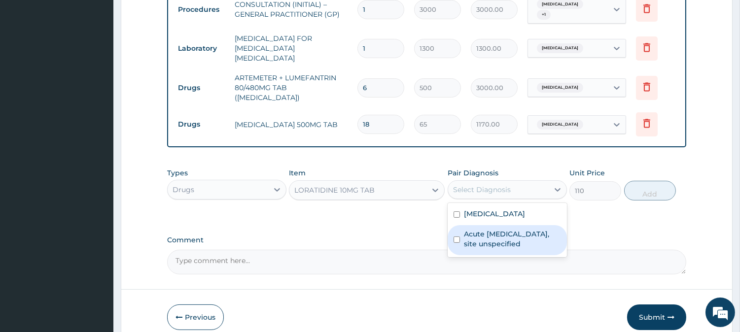
click at [512, 233] on label "Acute upper respiratory infection, site unspecified" at bounding box center [512, 239] width 97 height 20
checkbox input "true"
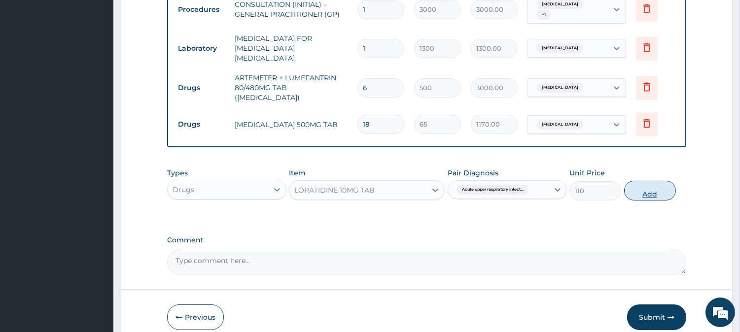
click at [659, 181] on button "Add" at bounding box center [650, 191] width 52 height 20
type input "0"
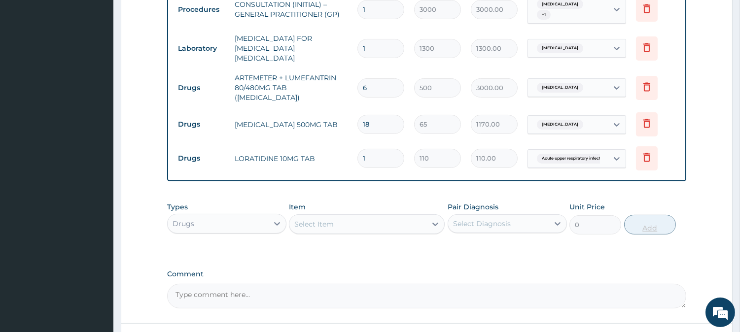
type input "10"
type input "1100.00"
type input "10"
click at [422, 216] on div "Select Item" at bounding box center [357, 224] width 137 height 16
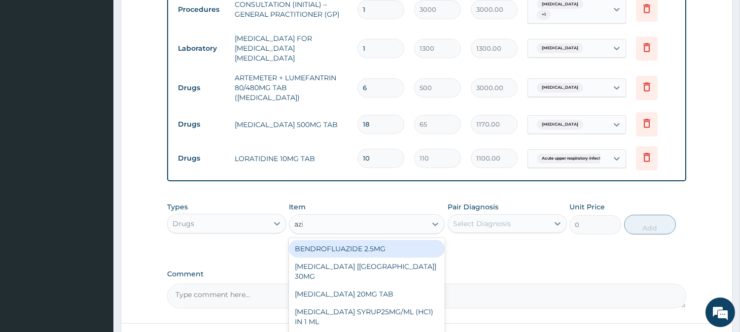
type input "azithro"
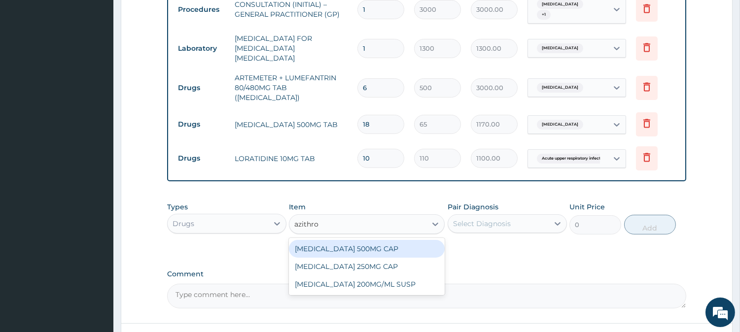
click at [432, 240] on div "AZITHROMYCIN 500MG CAP" at bounding box center [367, 249] width 156 height 18
type input "450"
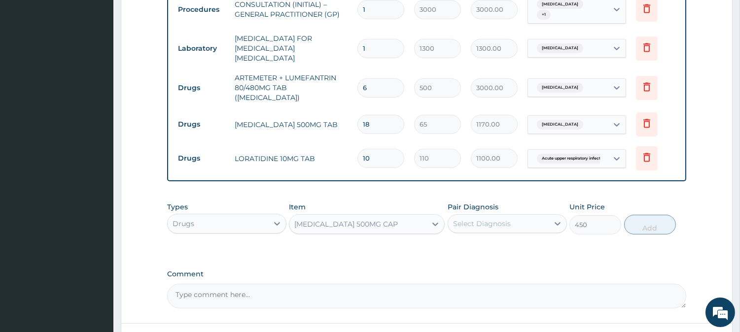
click at [491, 219] on div "Select Diagnosis" at bounding box center [482, 224] width 58 height 10
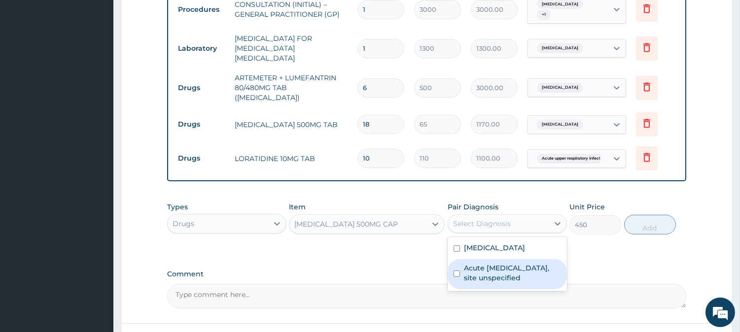
click at [513, 264] on label "Acute upper respiratory infection, site unspecified" at bounding box center [512, 273] width 97 height 20
checkbox input "true"
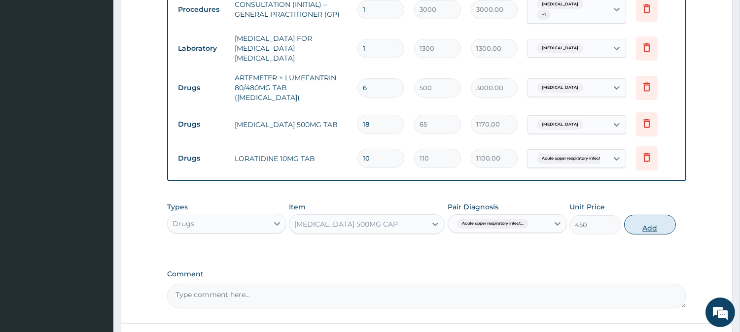
click at [648, 216] on button "Add" at bounding box center [650, 225] width 52 height 20
type input "0"
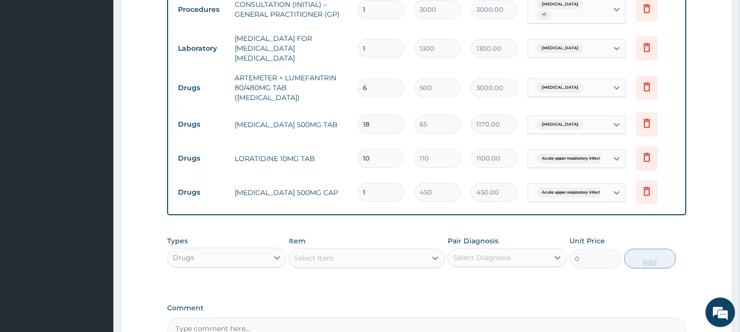
type input "0.00"
type input "6"
type input "2700.00"
type input "6"
click at [415, 252] on div "Select Item" at bounding box center [357, 259] width 137 height 16
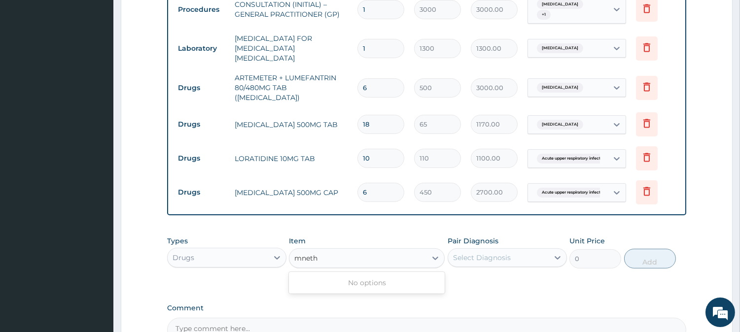
type input "mnetho"
drag, startPoint x: 367, startPoint y: 248, endPoint x: 321, endPoint y: 249, distance: 46.9
click at [321, 251] on div "Select Item" at bounding box center [357, 259] width 137 height 16
click at [321, 253] on div "Select Item" at bounding box center [313, 258] width 39 height 10
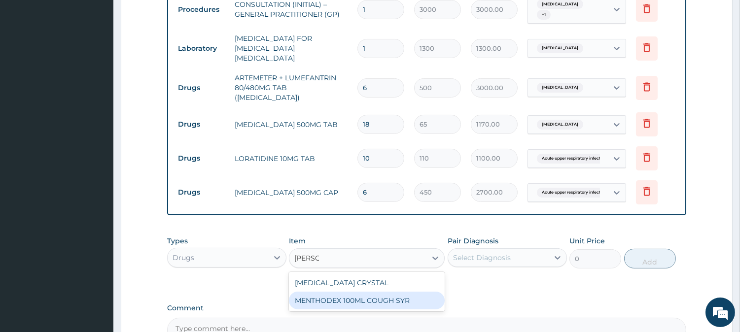
drag, startPoint x: 417, startPoint y: 284, endPoint x: 487, endPoint y: 237, distance: 84.5
click at [420, 278] on div "MENTHOL CRYSTAL MENTHODEX 100ML COUGH SYR" at bounding box center [367, 291] width 156 height 39
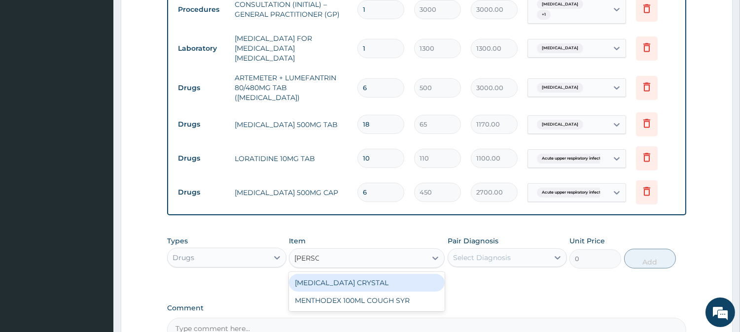
type input "menth"
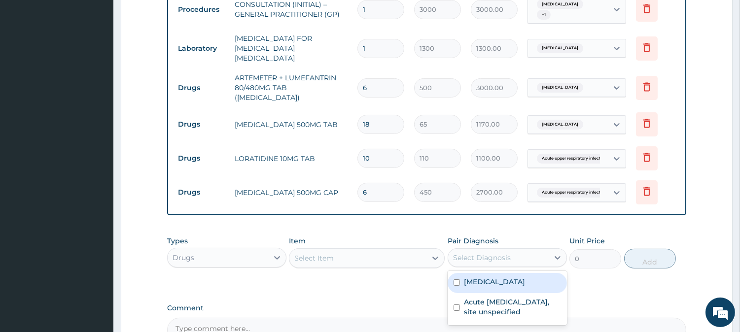
click at [512, 250] on div "Select Diagnosis" at bounding box center [498, 258] width 101 height 16
drag, startPoint x: 385, startPoint y: 250, endPoint x: 390, endPoint y: 258, distance: 9.7
click at [385, 251] on div "Select Item" at bounding box center [357, 259] width 137 height 16
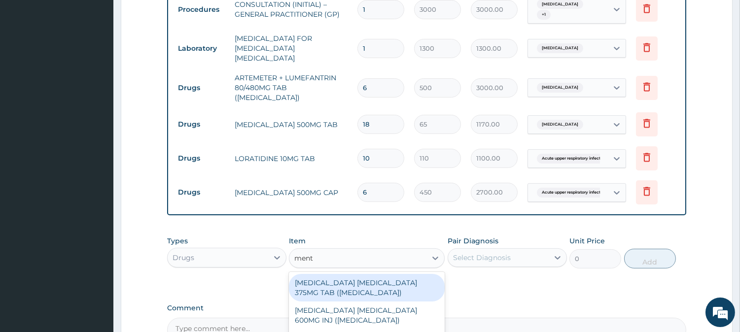
type input "menth"
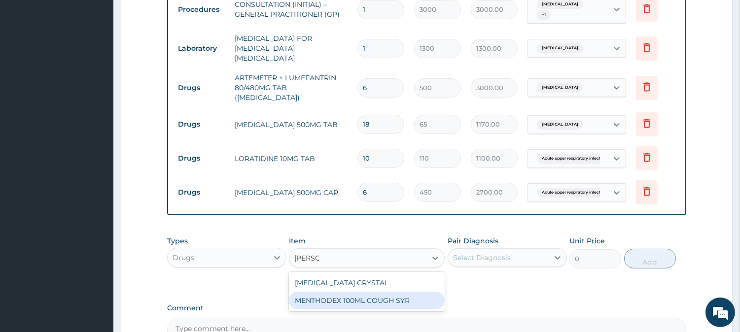
click at [391, 292] on div "MENTHODEX 100ML COUGH SYR" at bounding box center [367, 301] width 156 height 18
type input "1400"
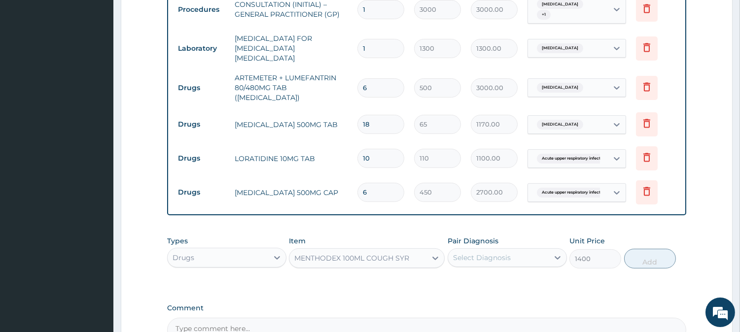
click at [490, 252] on div "Select Diagnosis" at bounding box center [498, 258] width 101 height 16
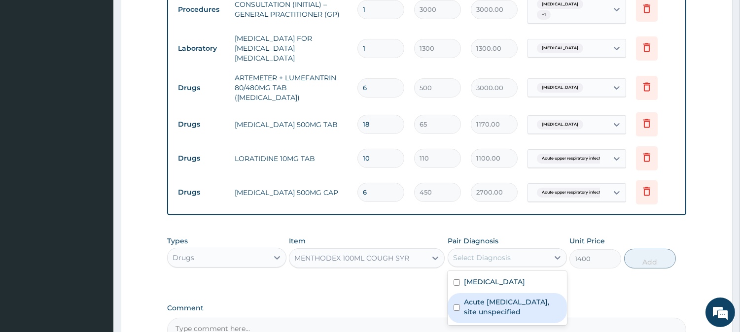
click at [500, 299] on label "Acute upper respiratory infection, site unspecified" at bounding box center [512, 307] width 97 height 20
checkbox input "true"
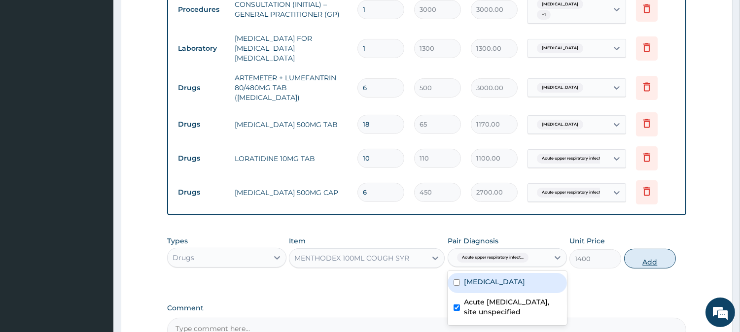
click at [652, 252] on button "Add" at bounding box center [650, 259] width 52 height 20
type input "0"
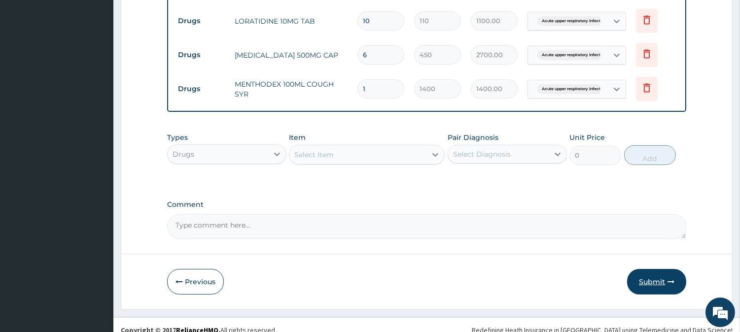
click at [651, 269] on button "Submit" at bounding box center [656, 282] width 59 height 26
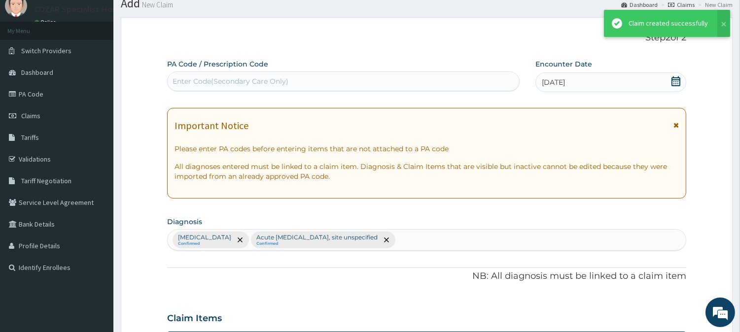
scroll to position [540, 0]
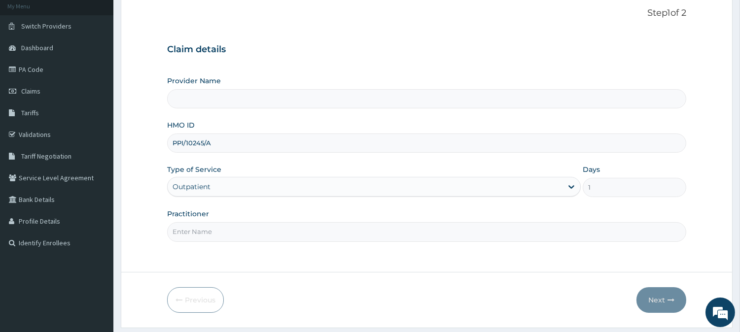
scroll to position [88, 0]
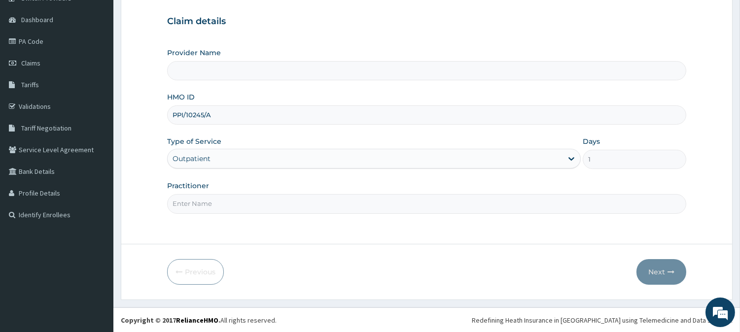
click at [348, 209] on input "Practitioner" at bounding box center [426, 203] width 519 height 19
type input "Cozar Specialist Hospital"
type input "[PERSON_NAME][MEDICAL_DATA]"
click at [661, 270] on button "Next" at bounding box center [662, 272] width 50 height 26
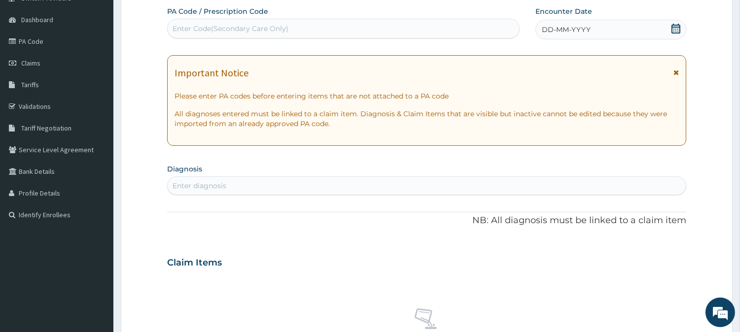
click at [675, 26] on icon at bounding box center [676, 29] width 10 height 10
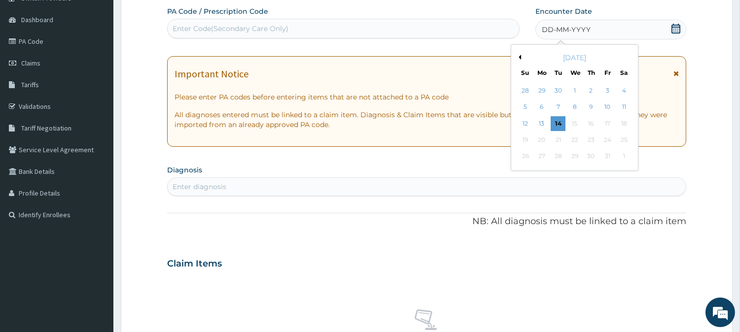
click at [519, 57] on button "Previous Month" at bounding box center [518, 57] width 5 height 5
click at [545, 139] on div "22" at bounding box center [542, 140] width 15 height 15
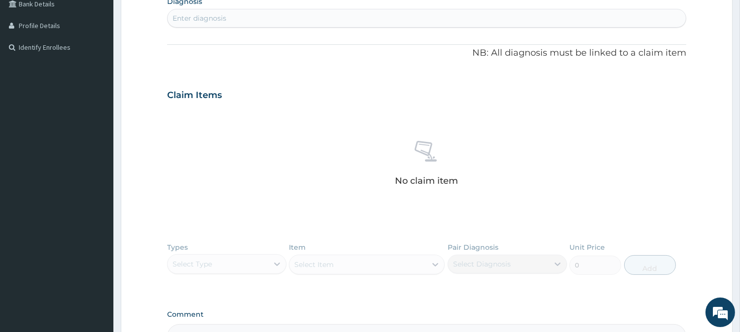
scroll to position [237, 0]
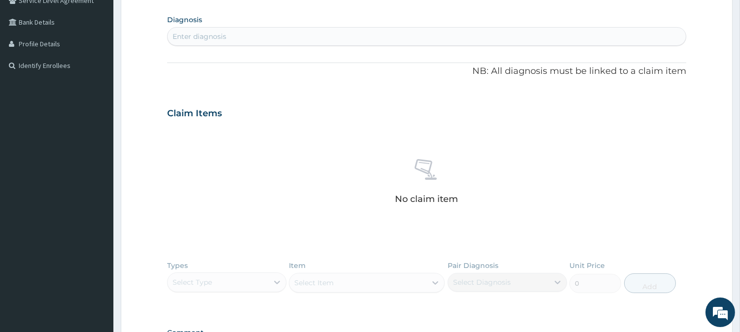
click at [391, 33] on div "Enter diagnosis" at bounding box center [427, 37] width 518 height 16
type input "low back pain"
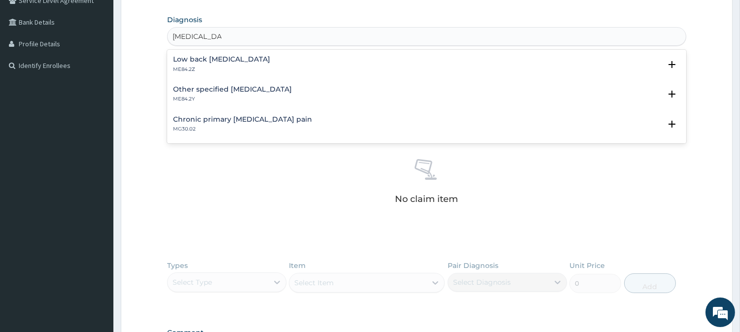
click at [263, 68] on p "ME84.2Z" at bounding box center [221, 69] width 97 height 7
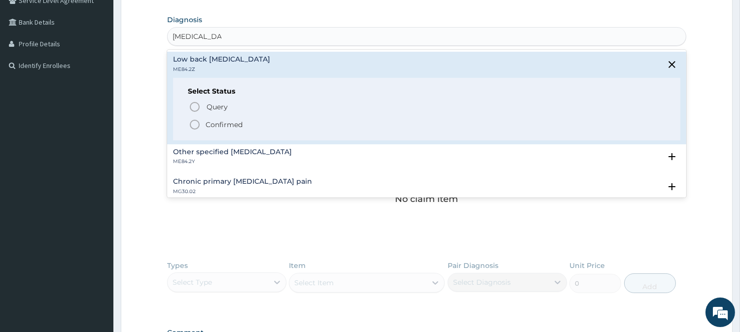
click at [206, 124] on p "Confirmed" at bounding box center [224, 125] width 37 height 10
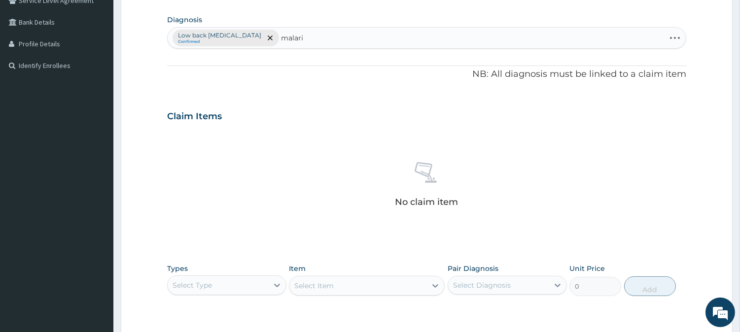
type input "malaria"
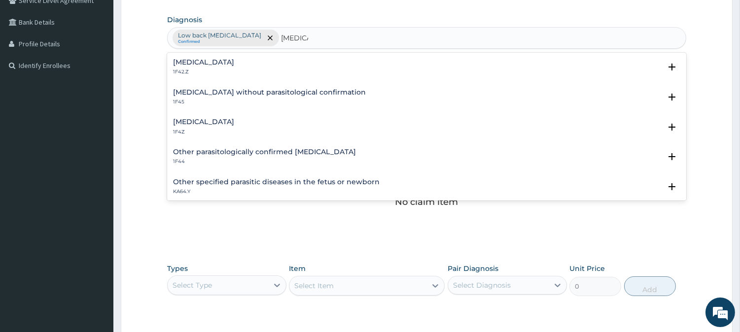
click at [277, 122] on div "Malaria, unspecified 1F4Z" at bounding box center [426, 126] width 507 height 17
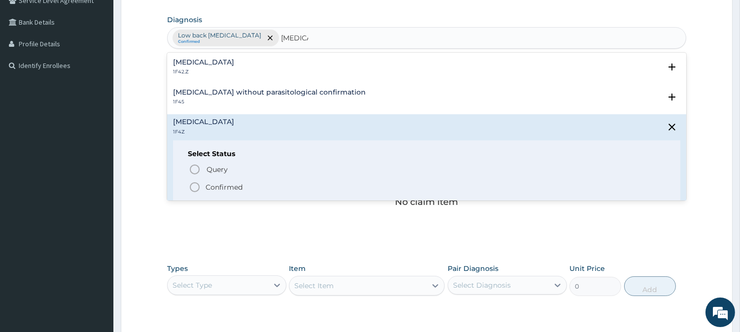
click at [231, 179] on div "Query Query covers suspected (?), Keep in view (kiv), Ruled out (r/o) Confirmed" at bounding box center [427, 178] width 478 height 30
click at [231, 184] on p "Confirmed" at bounding box center [224, 187] width 37 height 10
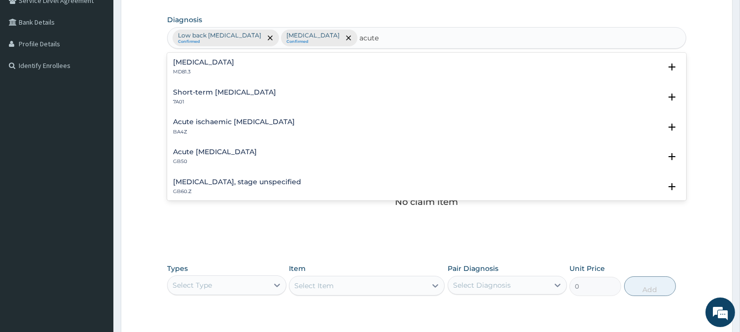
type input "acute"
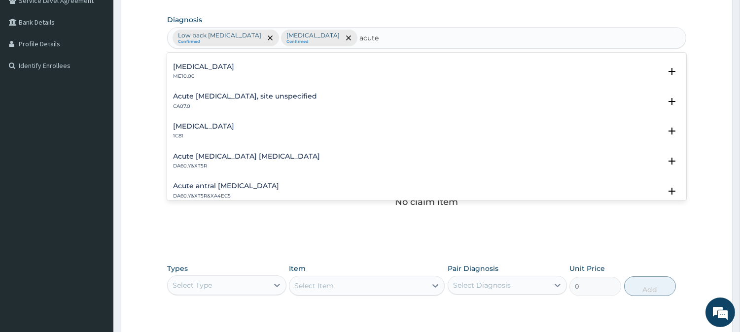
scroll to position [1024, 0]
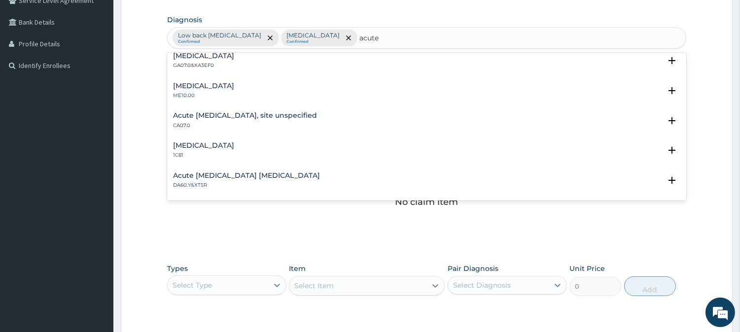
click at [394, 120] on div "Acute upper respiratory infection, site unspecified CA07.0" at bounding box center [426, 120] width 507 height 17
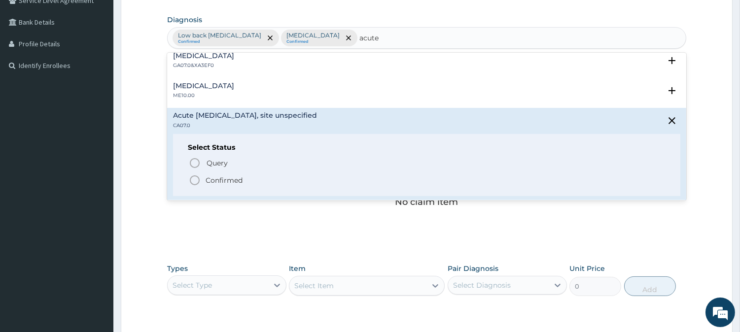
click at [223, 180] on p "Confirmed" at bounding box center [224, 181] width 37 height 10
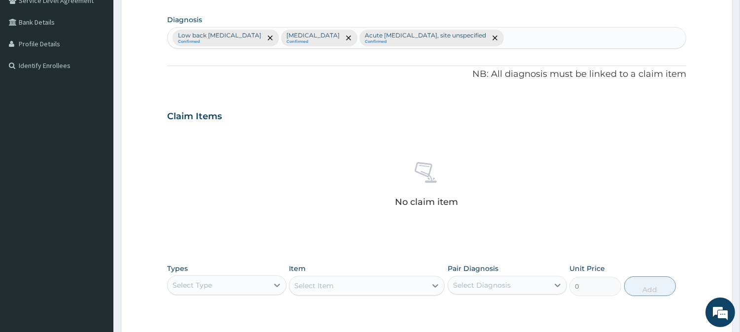
scroll to position [378, 0]
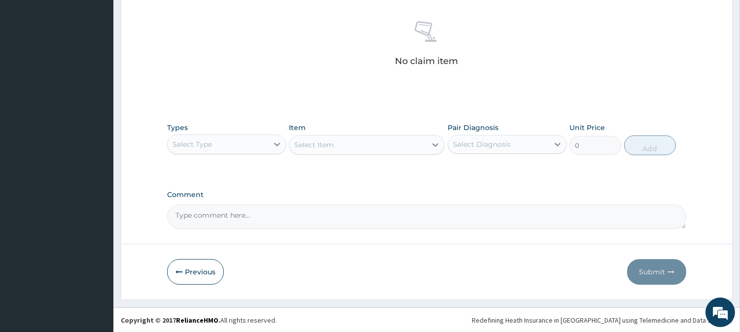
click at [253, 140] on div "Select Type" at bounding box center [218, 145] width 101 height 16
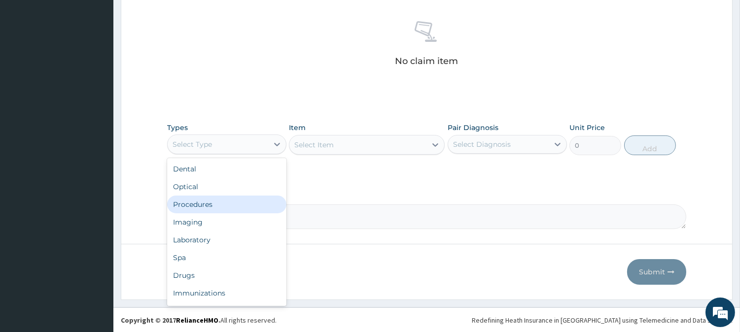
click at [244, 204] on div "Procedures" at bounding box center [226, 205] width 119 height 18
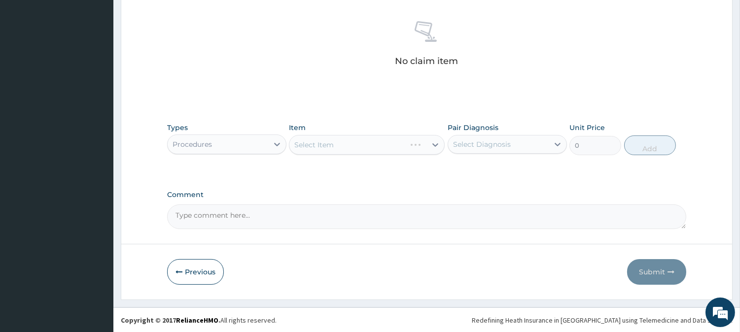
click at [406, 147] on div "Select Item" at bounding box center [367, 145] width 156 height 20
click at [426, 148] on div "Select Item" at bounding box center [357, 145] width 137 height 16
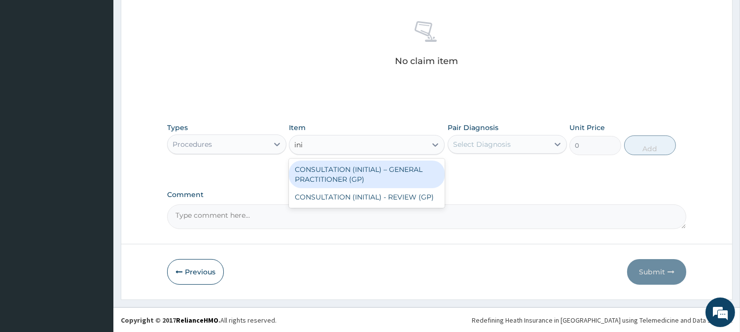
type input "init"
click at [420, 173] on div "CONSULTATION (INITIAL) – GENERAL PRACTITIONER (GP)" at bounding box center [367, 175] width 156 height 28
type input "3000"
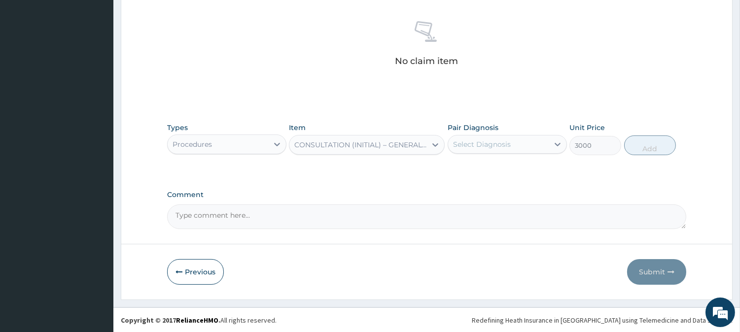
click at [515, 145] on div "Select Diagnosis" at bounding box center [498, 145] width 101 height 16
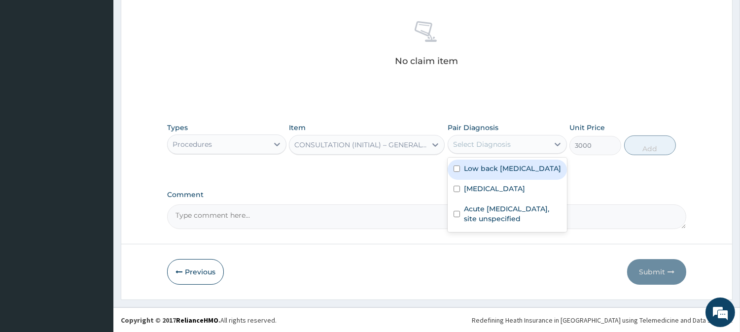
click at [515, 165] on label "Low back pain, unspecified" at bounding box center [512, 169] width 97 height 10
checkbox input "true"
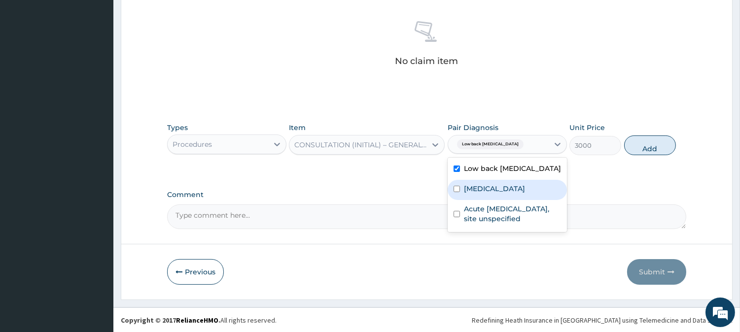
click at [513, 180] on div "Malaria, unspecified" at bounding box center [507, 190] width 119 height 20
checkbox input "true"
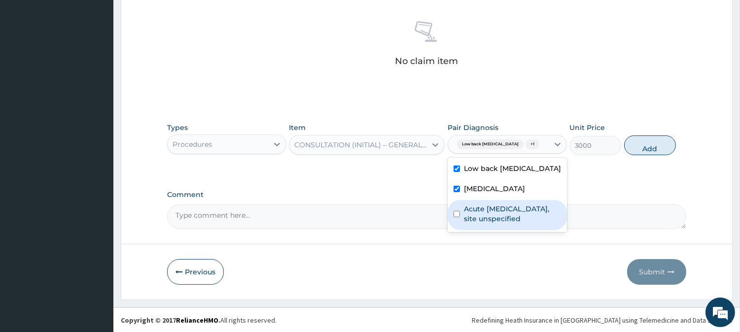
click at [508, 216] on label "Acute upper respiratory infection, site unspecified" at bounding box center [512, 214] width 97 height 20
checkbox input "true"
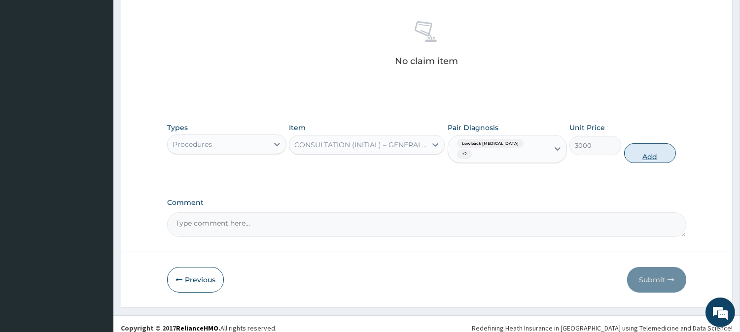
click at [658, 149] on button "Add" at bounding box center [650, 153] width 52 height 20
type input "0"
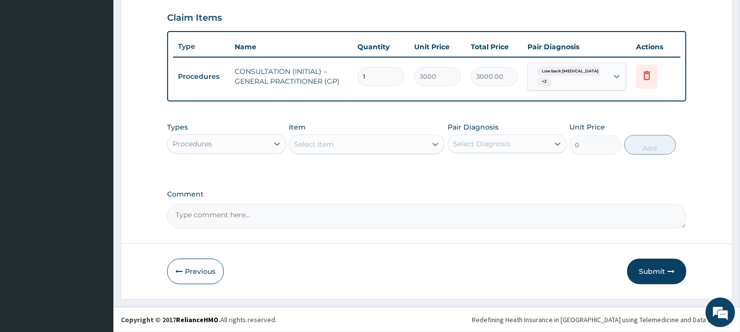
scroll to position [334, 0]
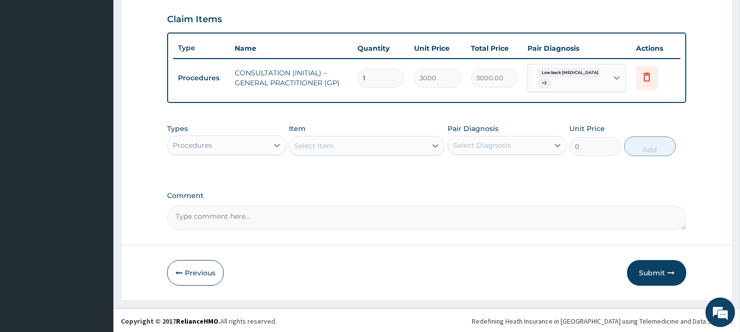
click at [257, 145] on div "Procedures" at bounding box center [218, 146] width 101 height 16
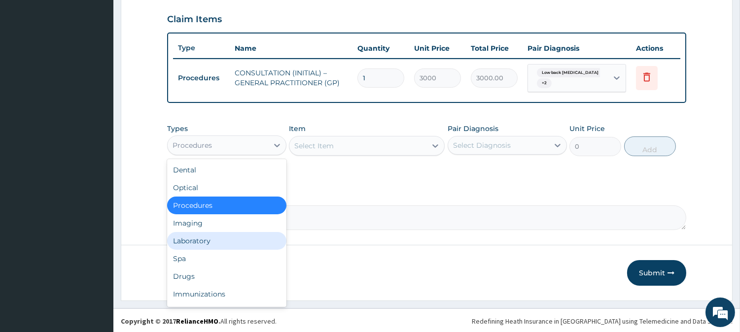
click at [224, 235] on div "Laboratory" at bounding box center [226, 241] width 119 height 18
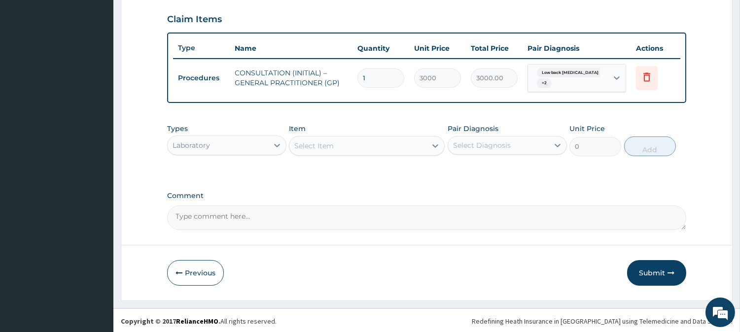
click at [352, 144] on div "Select Item" at bounding box center [357, 146] width 137 height 16
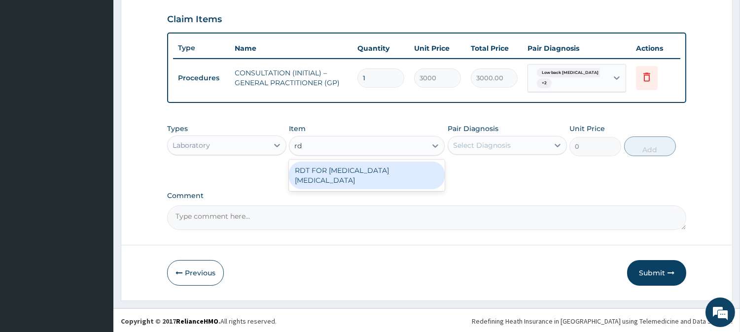
type input "rdt"
click at [390, 170] on div "RDT FOR MALARIA PARASITE" at bounding box center [367, 176] width 156 height 28
type input "1300"
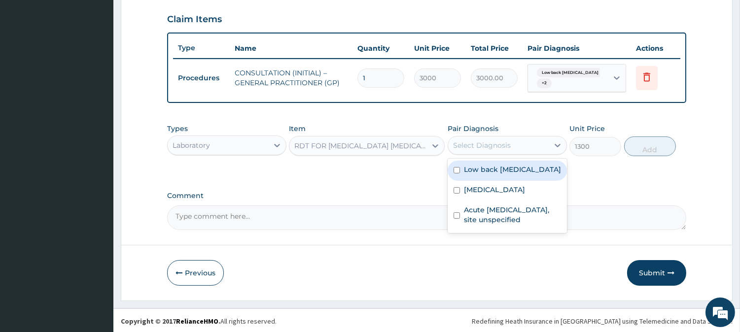
click at [519, 144] on div "Select Diagnosis" at bounding box center [498, 146] width 101 height 16
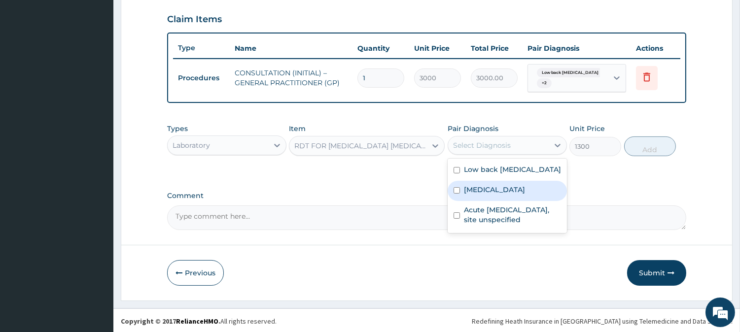
click at [525, 191] on label "Malaria, unspecified" at bounding box center [494, 190] width 61 height 10
checkbox input "true"
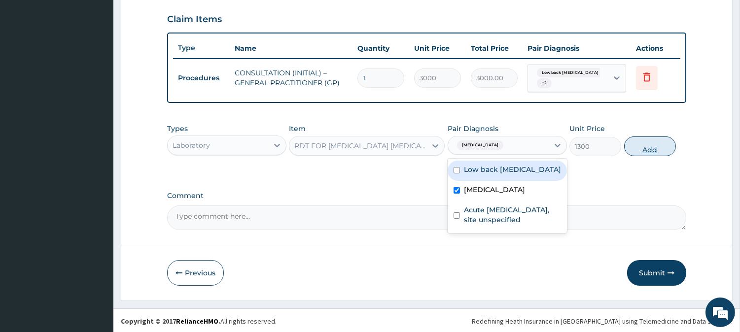
click at [657, 148] on button "Add" at bounding box center [650, 147] width 52 height 20
type input "0"
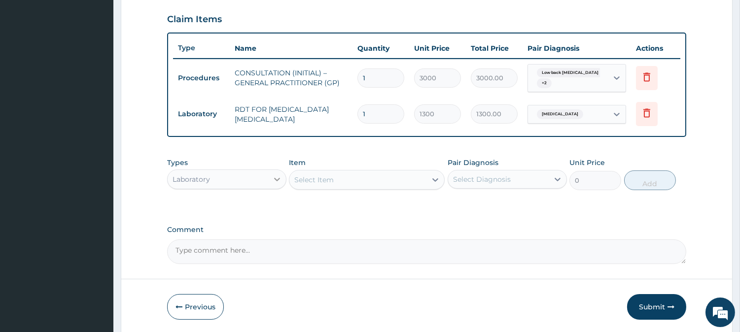
click at [274, 171] on div at bounding box center [277, 180] width 18 height 18
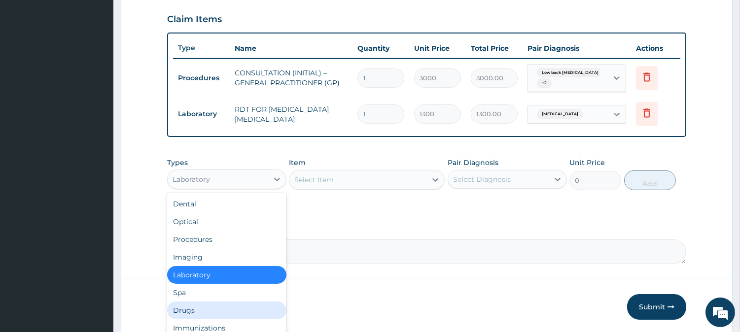
click at [225, 306] on div "Drugs" at bounding box center [226, 311] width 119 height 18
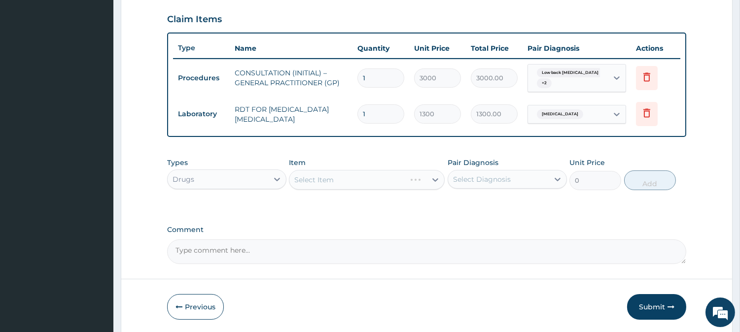
click at [427, 177] on div "Select Item" at bounding box center [367, 180] width 156 height 20
click at [427, 177] on div at bounding box center [436, 180] width 18 height 18
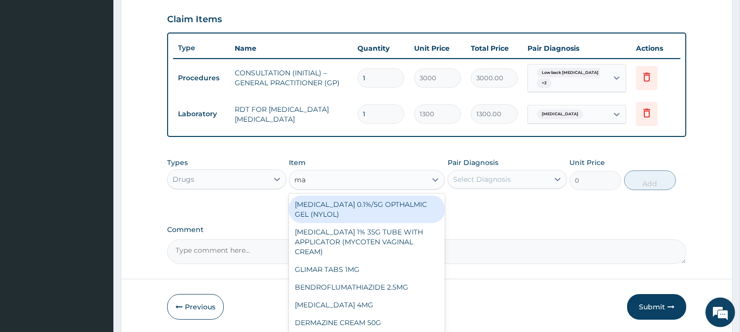
type input "m"
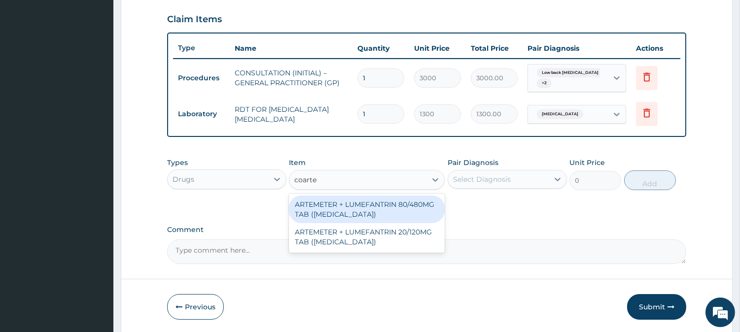
type input "coartem"
click at [417, 211] on div "ARTEMETER + LUMEFANTRIN 80/480MG TAB (COARTEM)" at bounding box center [367, 210] width 156 height 28
type input "500"
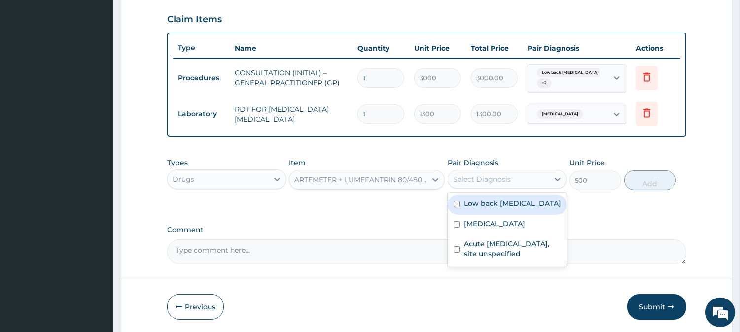
click at [508, 176] on div "Select Diagnosis" at bounding box center [482, 180] width 58 height 10
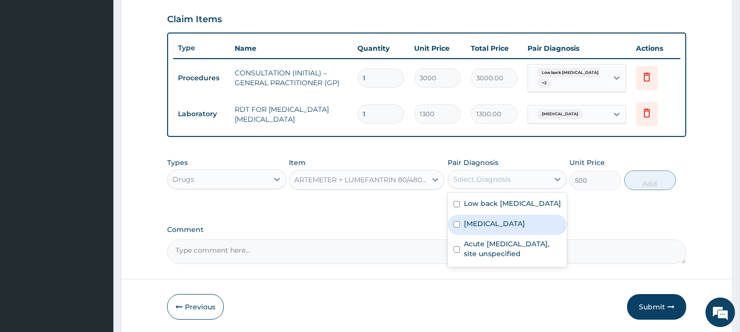
click at [508, 223] on label "Malaria, unspecified" at bounding box center [494, 224] width 61 height 10
checkbox input "true"
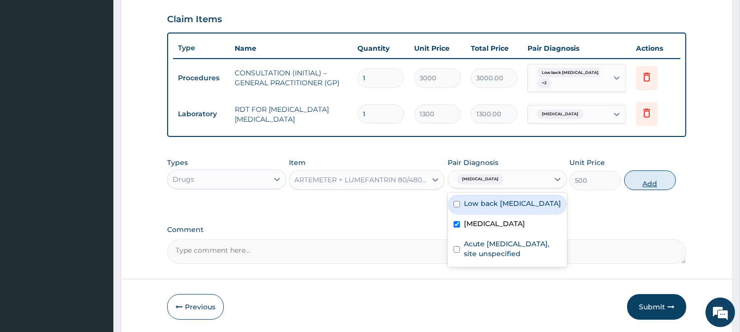
click at [656, 180] on button "Add" at bounding box center [650, 181] width 52 height 20
type input "0"
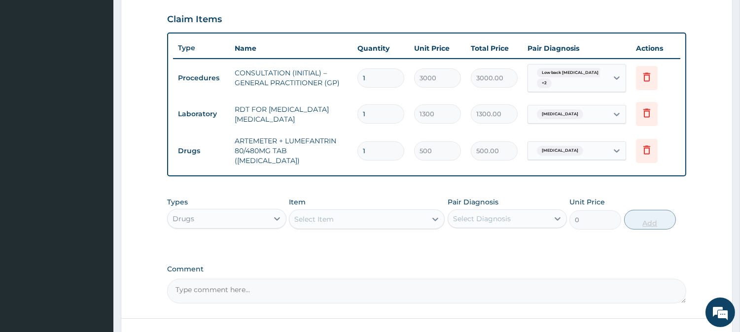
type input "0.00"
type input "6"
type input "3000.00"
type input "6"
click at [383, 219] on div "Select Item" at bounding box center [357, 220] width 137 height 16
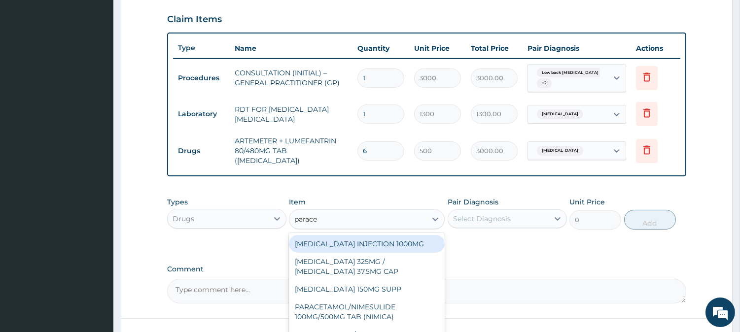
type input "paracet"
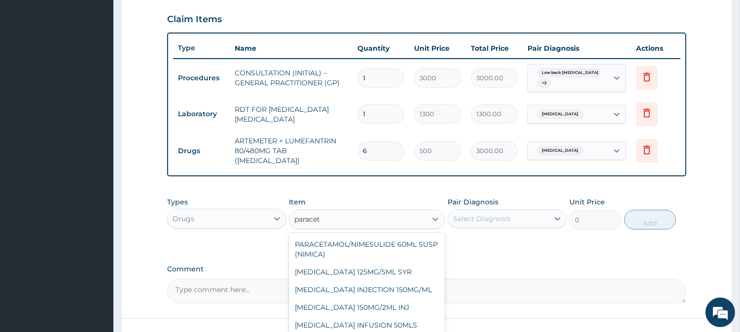
scroll to position [403, 0]
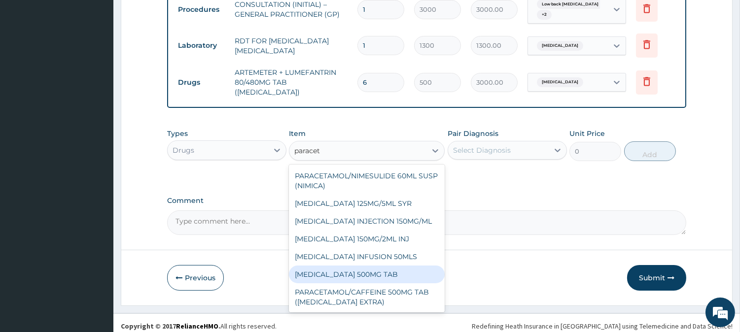
click at [418, 272] on div "PARACETAMOL 500MG TAB" at bounding box center [367, 275] width 156 height 18
type input "65"
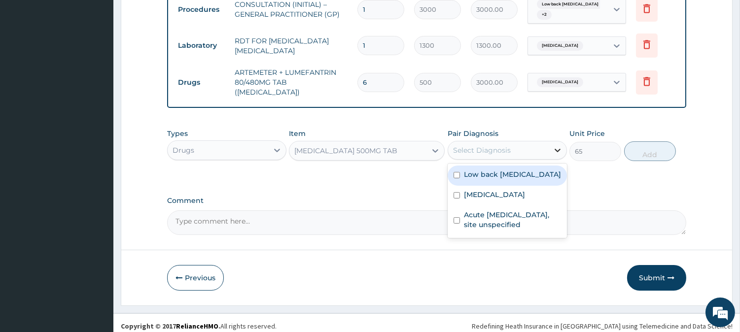
click at [556, 145] on icon at bounding box center [558, 150] width 10 height 10
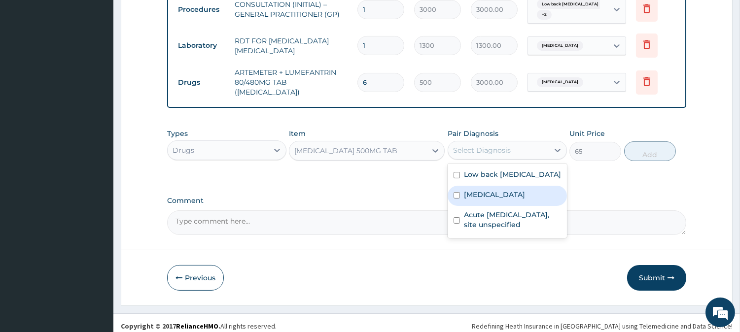
click at [536, 189] on div "Malaria, unspecified" at bounding box center [507, 196] width 119 height 20
checkbox input "true"
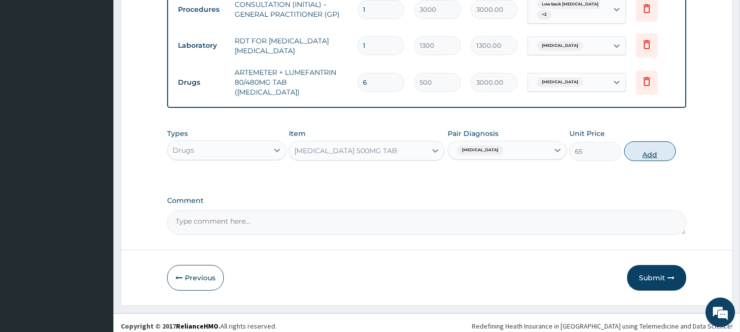
click at [649, 142] on button "Add" at bounding box center [650, 152] width 52 height 20
type input "0"
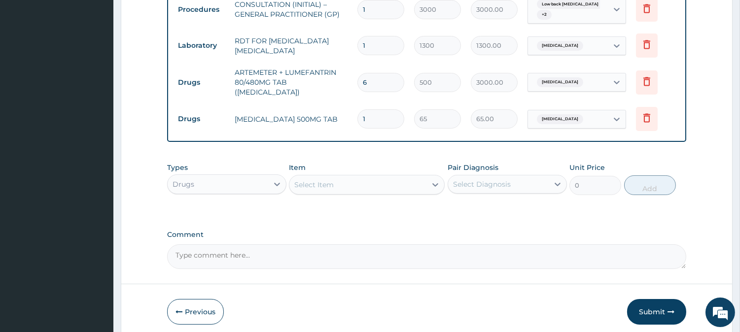
type input "18"
type input "1170.00"
type input "18"
click at [377, 180] on div "Select Item" at bounding box center [357, 185] width 137 height 16
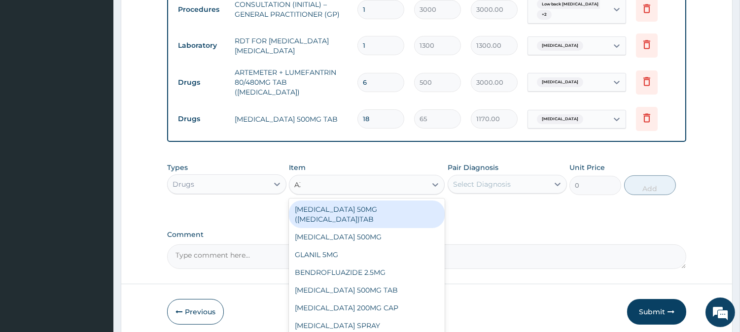
type input "AZITHR"
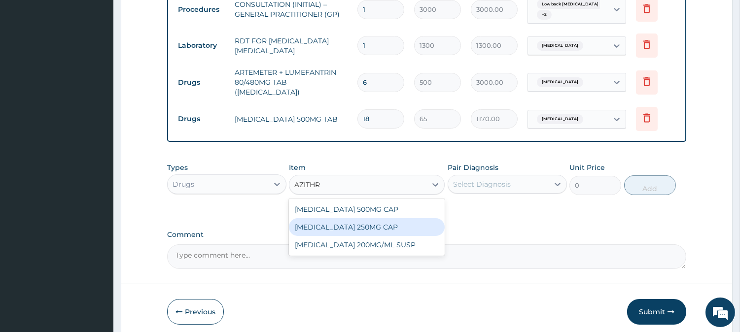
click at [406, 224] on div "AZITHROMYCIN 250MG CAP" at bounding box center [367, 227] width 156 height 18
type input "159.1999969482422"
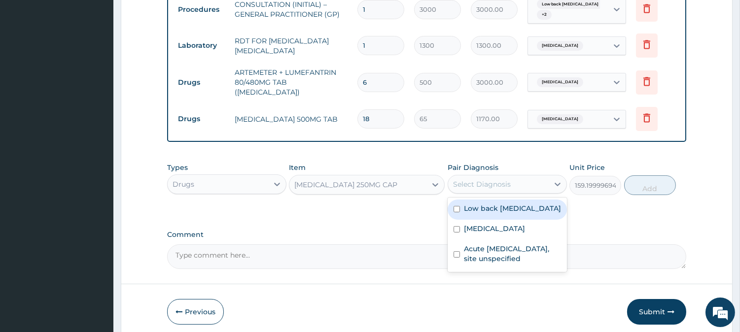
click at [517, 180] on div "Select Diagnosis" at bounding box center [498, 185] width 101 height 16
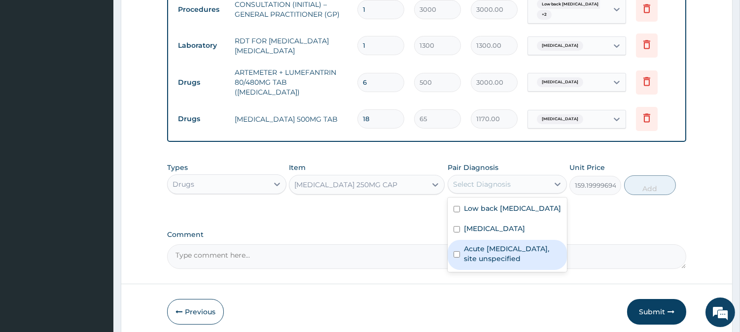
click at [518, 257] on label "Acute upper respiratory infection, site unspecified" at bounding box center [512, 254] width 97 height 20
checkbox input "true"
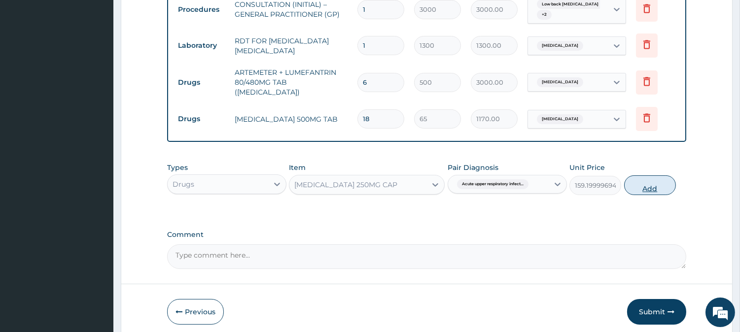
click at [655, 180] on button "Add" at bounding box center [650, 186] width 52 height 20
type input "0"
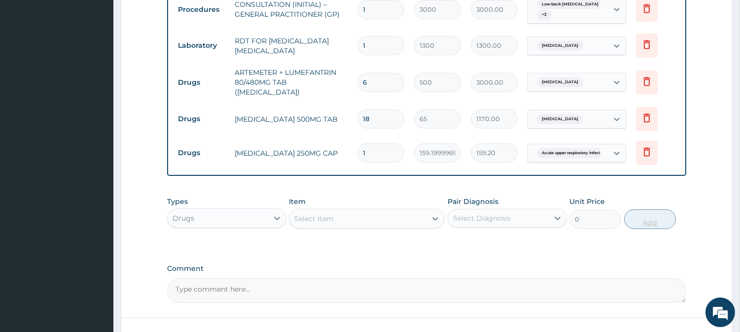
type input "0.00"
type input "6"
type input "955.20"
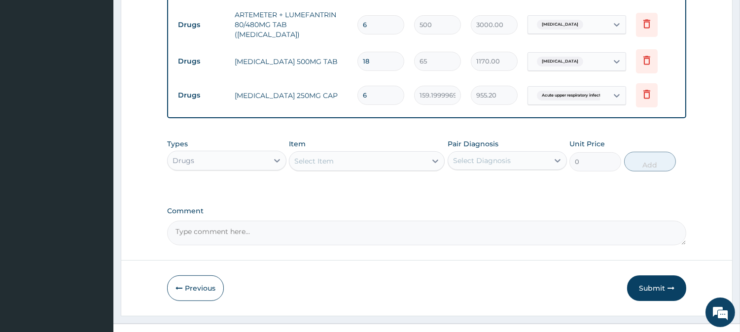
scroll to position [469, 0]
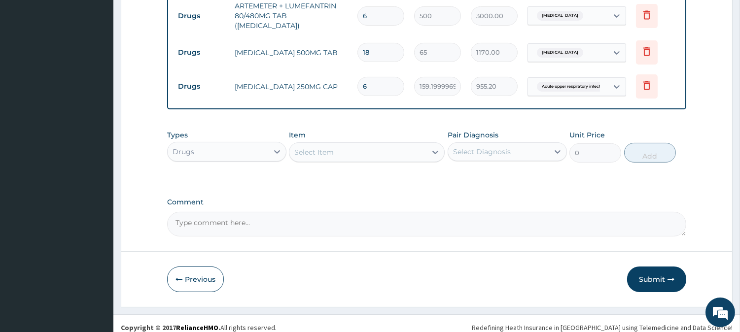
type input "6"
click at [377, 145] on div "Select Item" at bounding box center [357, 152] width 137 height 16
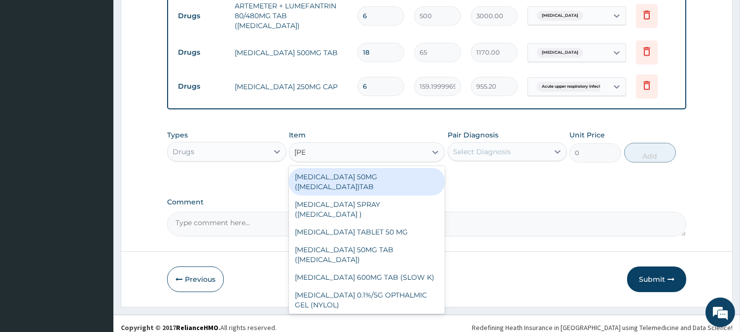
type input "LORAT"
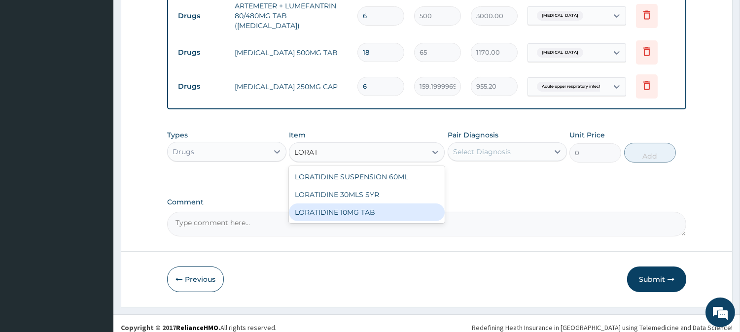
click at [421, 209] on div "LORATIDINE 10MG TAB" at bounding box center [367, 213] width 156 height 18
type input "110"
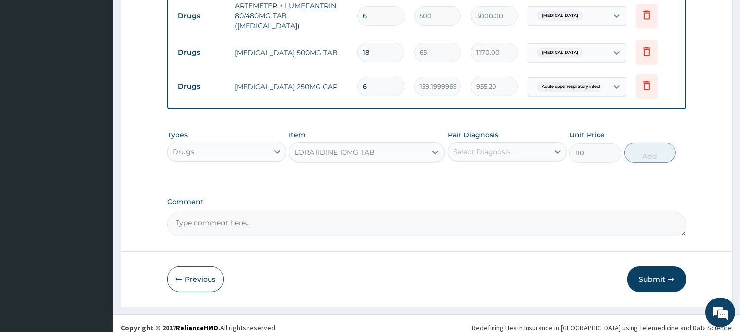
click at [512, 148] on div "Select Diagnosis" at bounding box center [498, 152] width 101 height 16
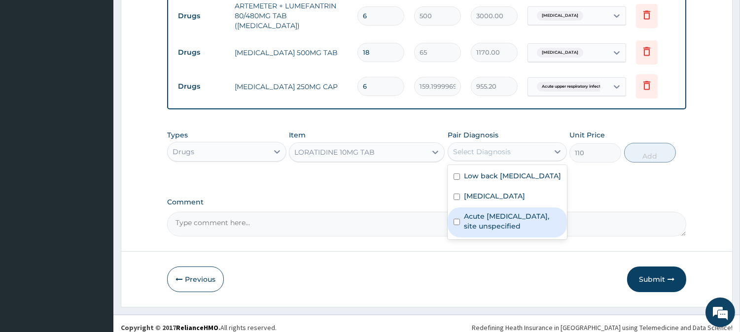
click at [525, 212] on label "Acute upper respiratory infection, site unspecified" at bounding box center [512, 222] width 97 height 20
checkbox input "true"
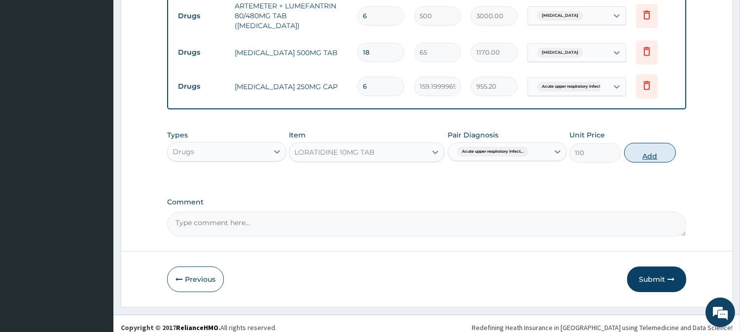
click at [647, 147] on button "Add" at bounding box center [650, 153] width 52 height 20
type input "0"
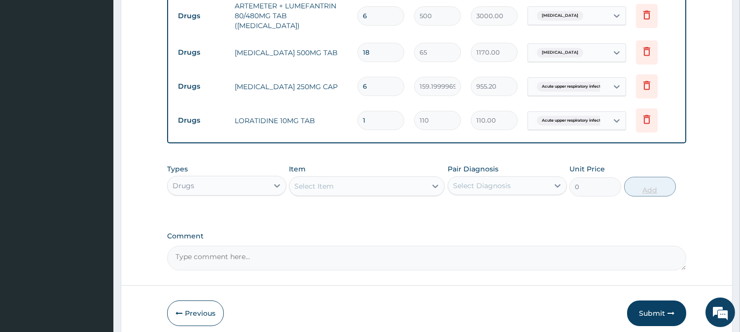
type input "10"
type input "1100.00"
type input "10"
click at [345, 184] on div "Select Item" at bounding box center [357, 187] width 137 height 16
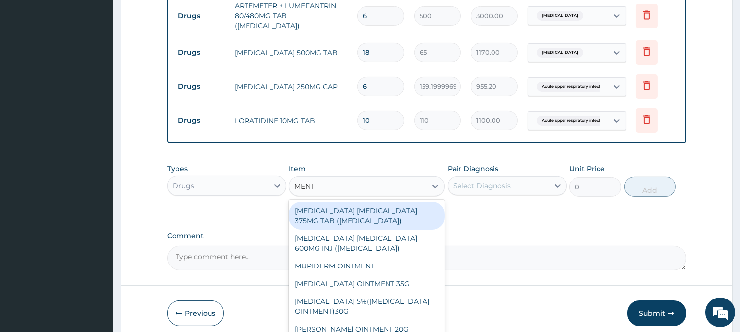
type input "MENTH"
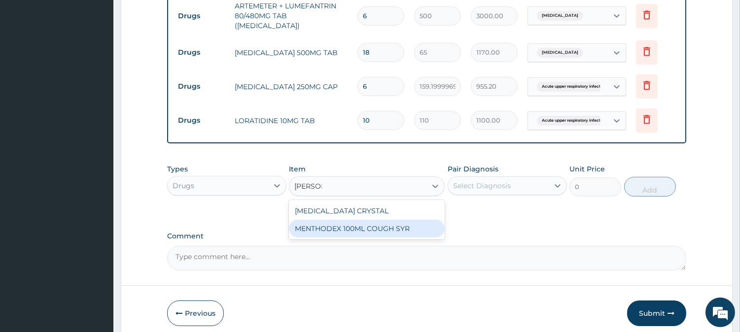
drag, startPoint x: 433, startPoint y: 225, endPoint x: 439, endPoint y: 201, distance: 25.0
click at [432, 225] on div "MENTHODEX 100ML COUGH SYR" at bounding box center [367, 229] width 156 height 18
type input "1400"
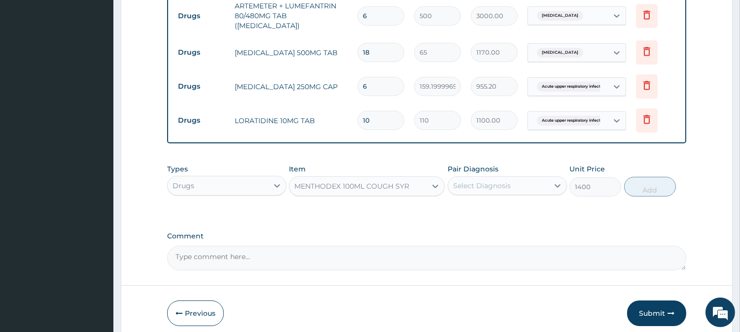
click at [509, 181] on div "Select Diagnosis" at bounding box center [482, 186] width 58 height 10
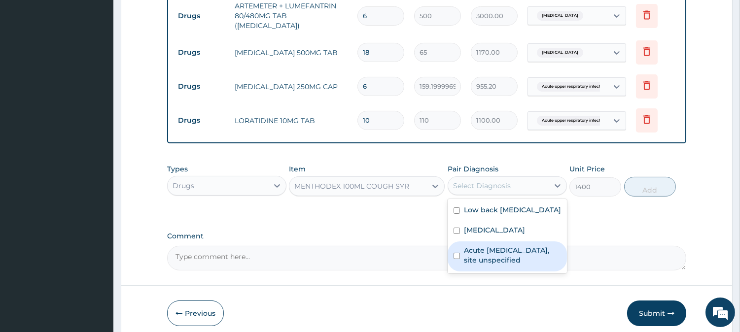
click at [520, 249] on label "Acute upper respiratory infection, site unspecified" at bounding box center [512, 256] width 97 height 20
checkbox input "true"
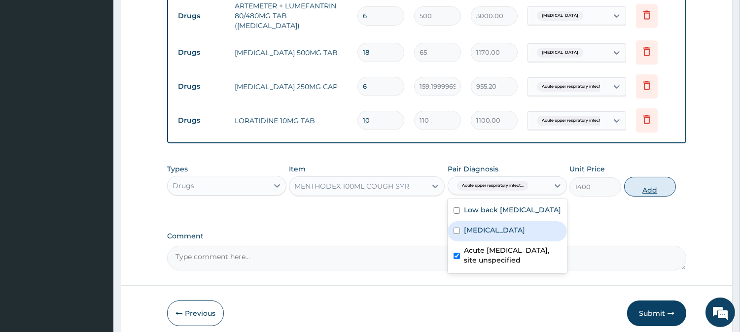
click at [663, 187] on button "Add" at bounding box center [650, 187] width 52 height 20
type input "0"
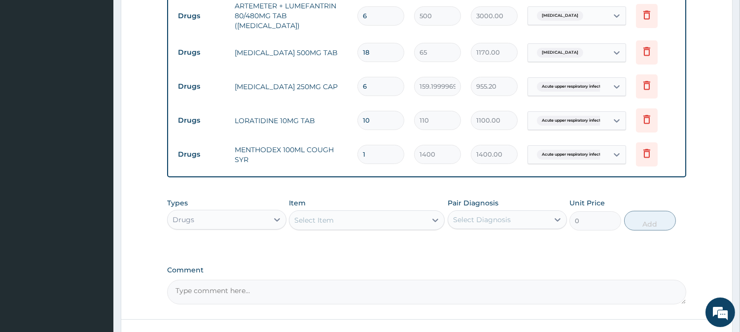
click at [329, 215] on div "Select Item" at bounding box center [313, 220] width 39 height 10
type input "CELE"
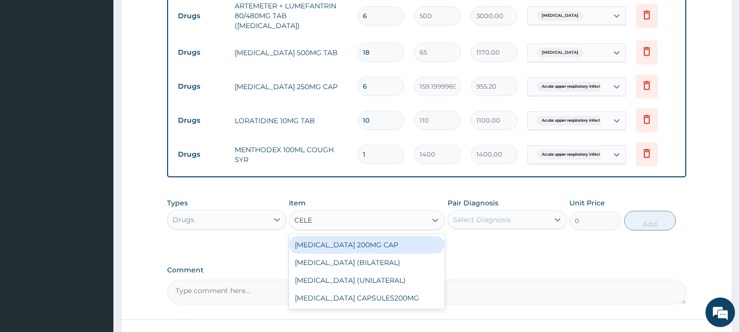
click at [369, 239] on div "CELEBREX 200MG CAP" at bounding box center [367, 245] width 156 height 18
type input "500"
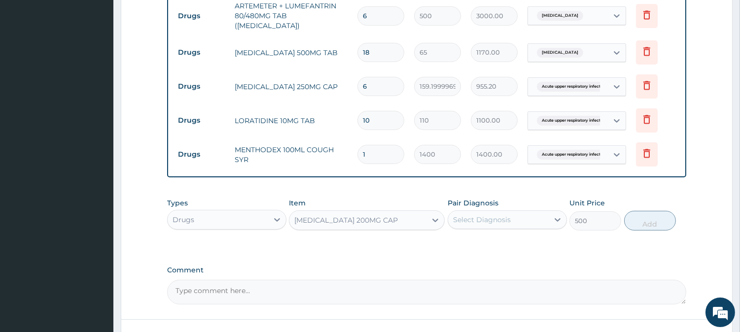
click at [529, 212] on div "Select Diagnosis" at bounding box center [498, 220] width 101 height 16
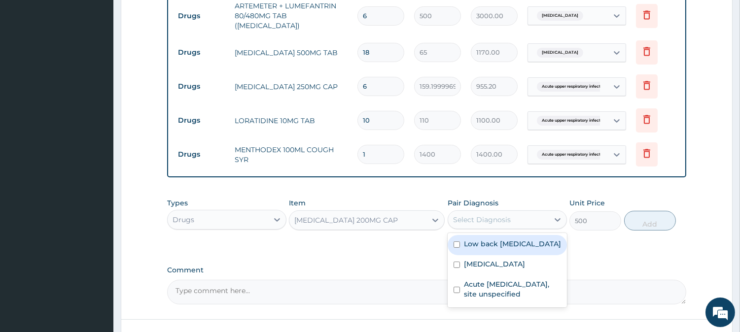
click at [525, 243] on label "Low back pain, unspecified" at bounding box center [512, 244] width 97 height 10
checkbox input "true"
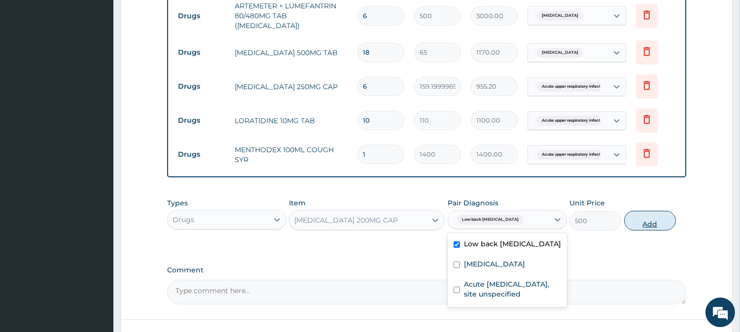
click at [670, 222] on button "Add" at bounding box center [650, 221] width 52 height 20
type input "0"
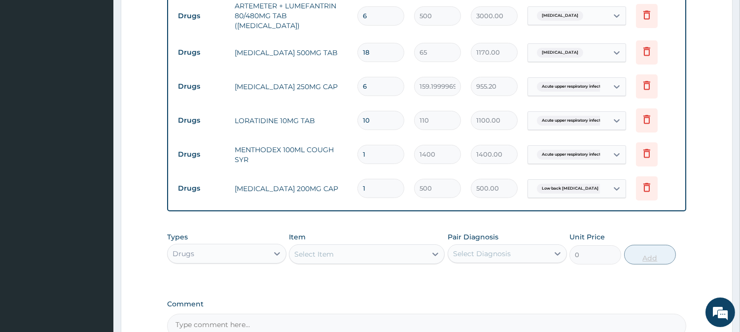
type input "10"
type input "5000.00"
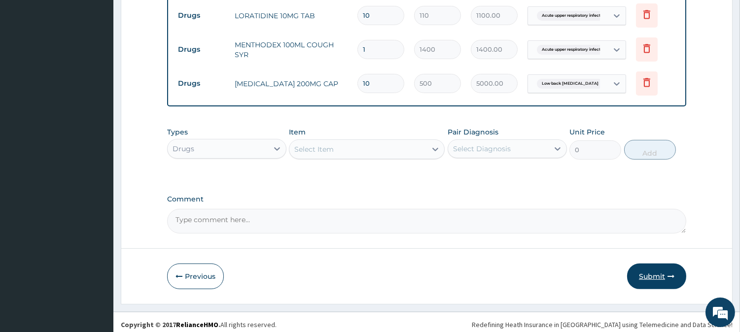
type input "10"
click at [654, 277] on button "Submit" at bounding box center [656, 277] width 59 height 26
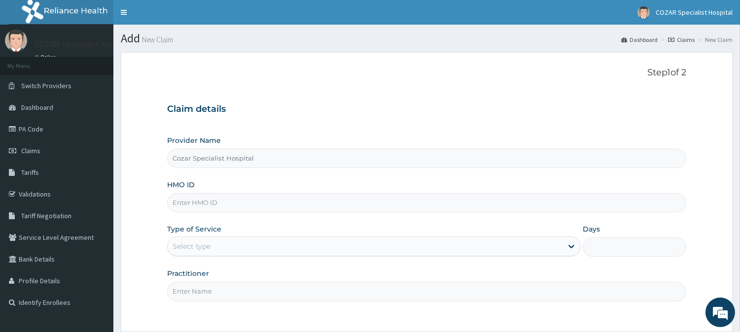
click at [288, 207] on input "HMO ID" at bounding box center [426, 202] width 519 height 19
paste input "TBE/10033/B"
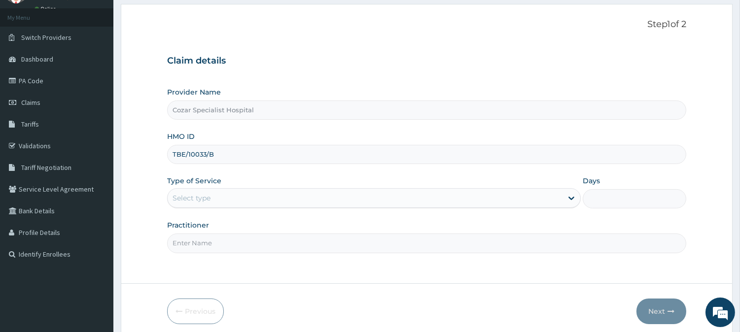
scroll to position [88, 0]
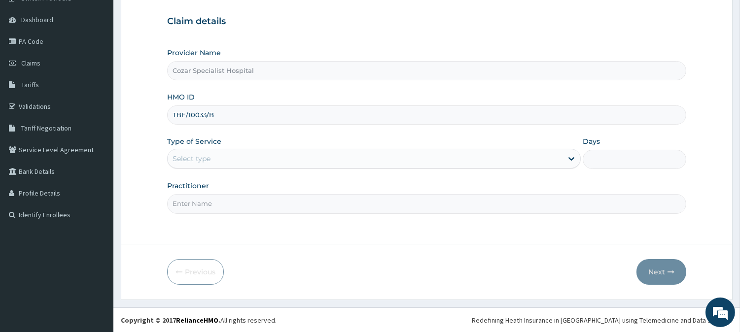
type input "TBE/10033/B"
click at [296, 160] on div "Select type" at bounding box center [365, 159] width 395 height 16
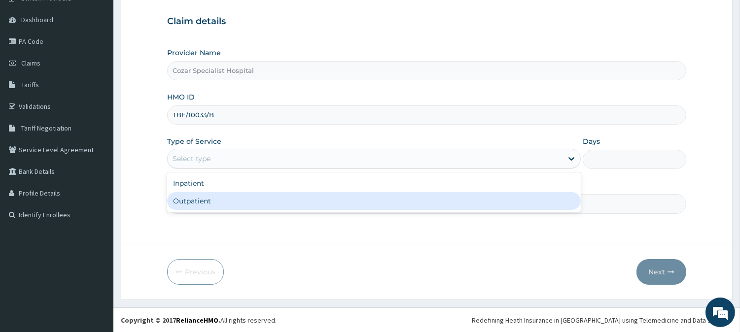
click at [253, 199] on div "Outpatient" at bounding box center [374, 201] width 414 height 18
type input "1"
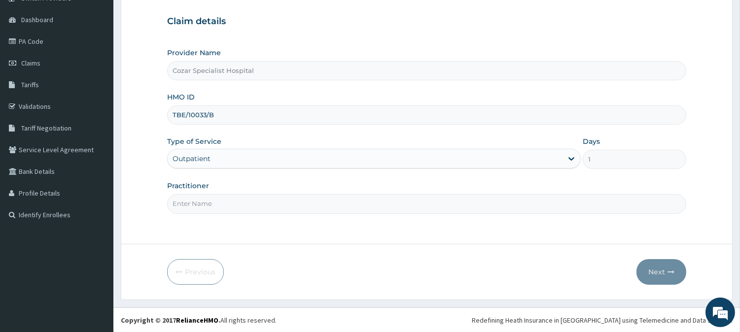
click at [243, 203] on input "Practitioner" at bounding box center [426, 203] width 519 height 19
type input "[PERSON_NAME][MEDICAL_DATA]"
click at [671, 267] on button "Next" at bounding box center [662, 272] width 50 height 26
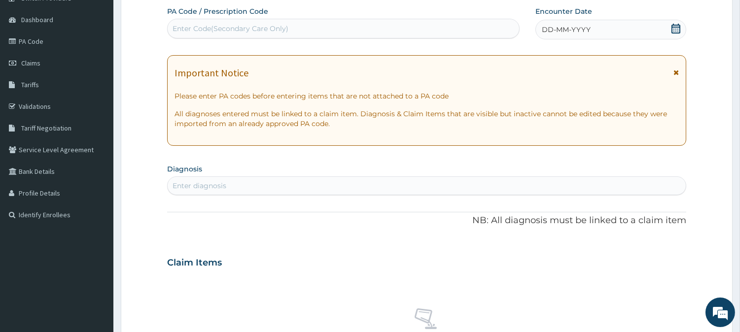
click at [664, 28] on div "DD-MM-YYYY" at bounding box center [611, 30] width 151 height 20
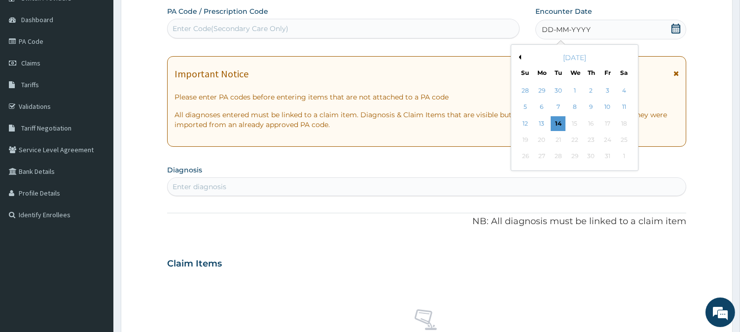
click at [517, 57] on button "Previous Month" at bounding box center [518, 57] width 5 height 5
click at [543, 136] on div "22" at bounding box center [542, 140] width 15 height 15
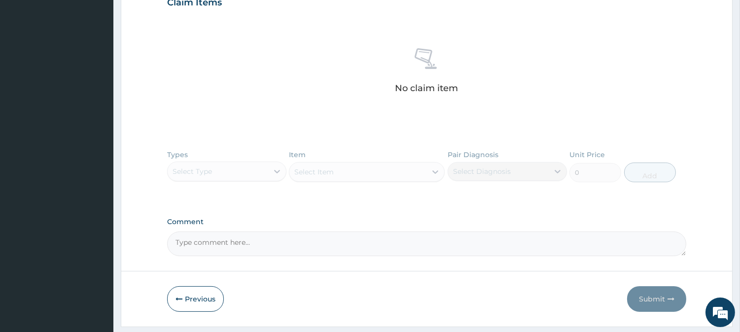
scroll to position [376, 0]
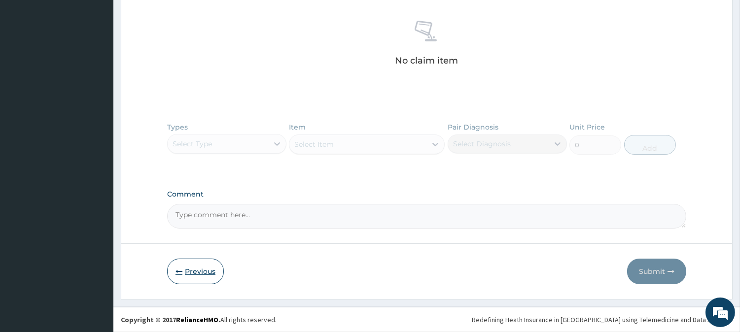
click at [200, 270] on button "Previous" at bounding box center [195, 272] width 57 height 26
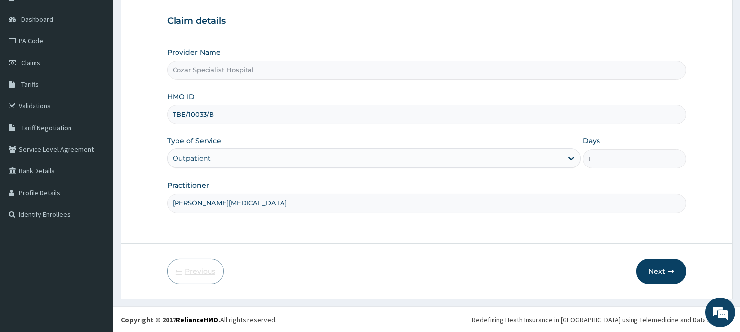
scroll to position [88, 0]
